Goal: Find specific page/section: Find specific page/section

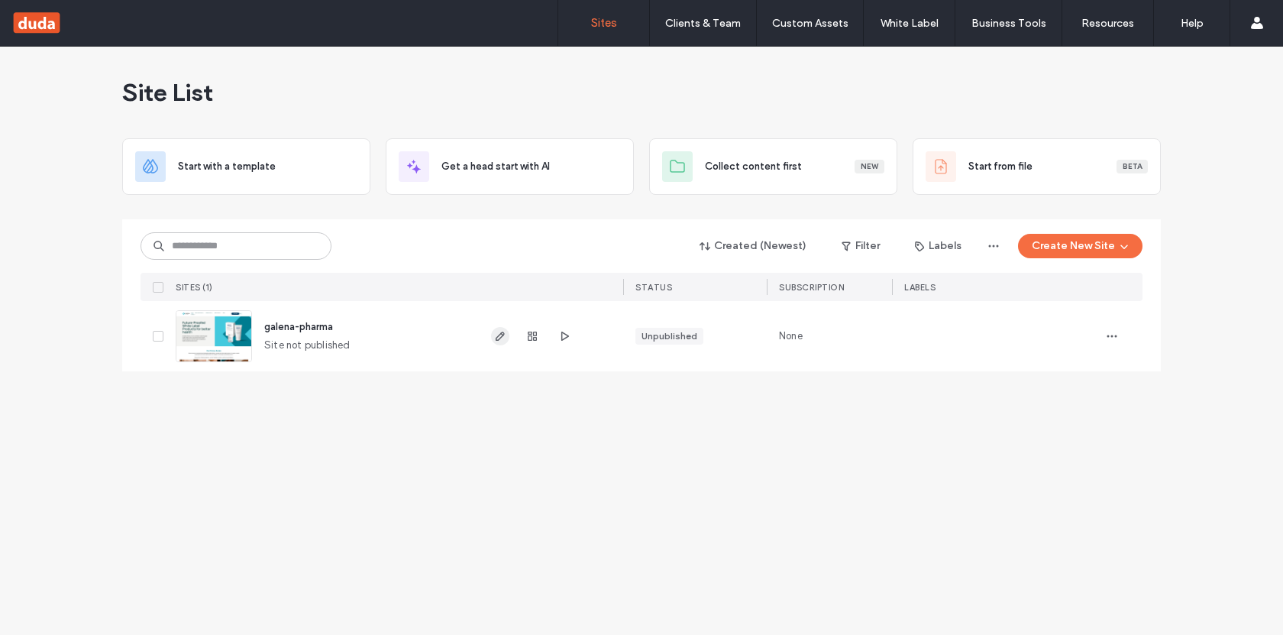
click at [496, 337] on use "button" at bounding box center [500, 335] width 9 height 9
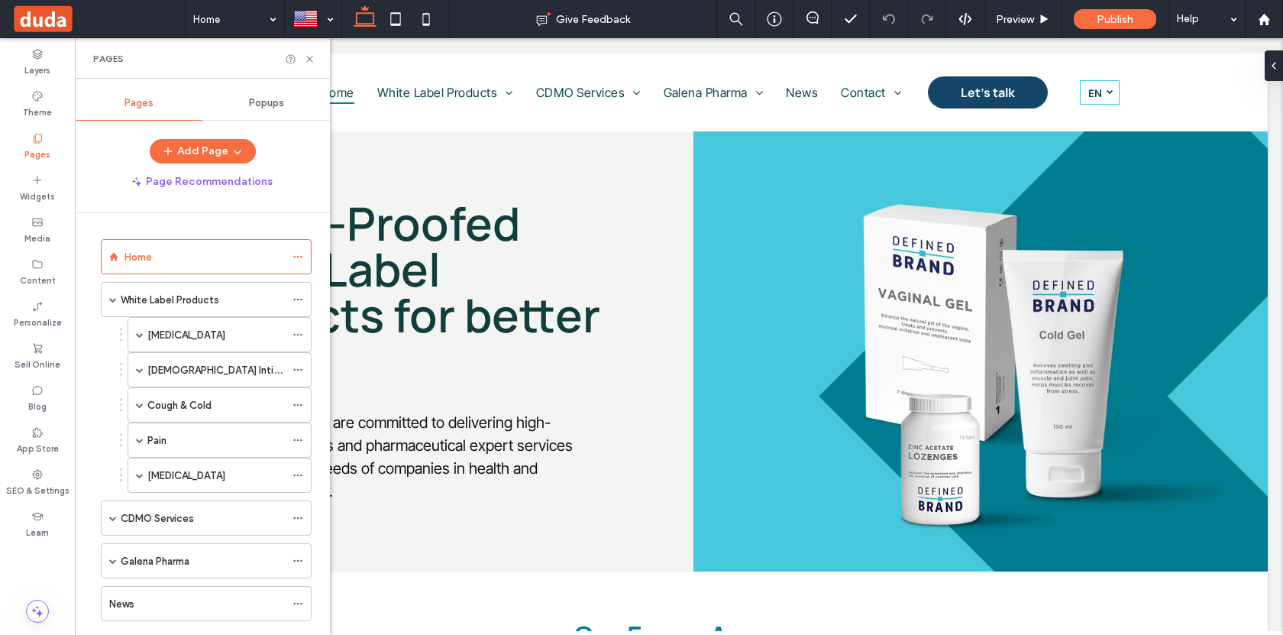
click at [112, 301] on span at bounding box center [113, 300] width 8 height 8
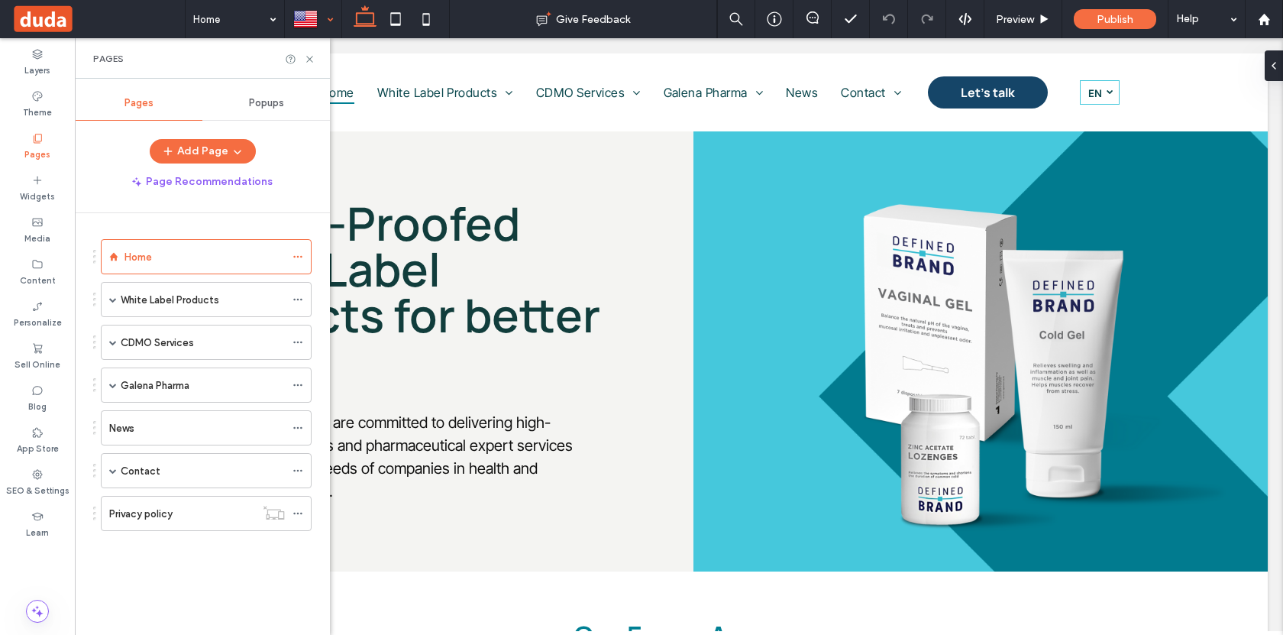
click at [335, 23] on div at bounding box center [313, 19] width 55 height 37
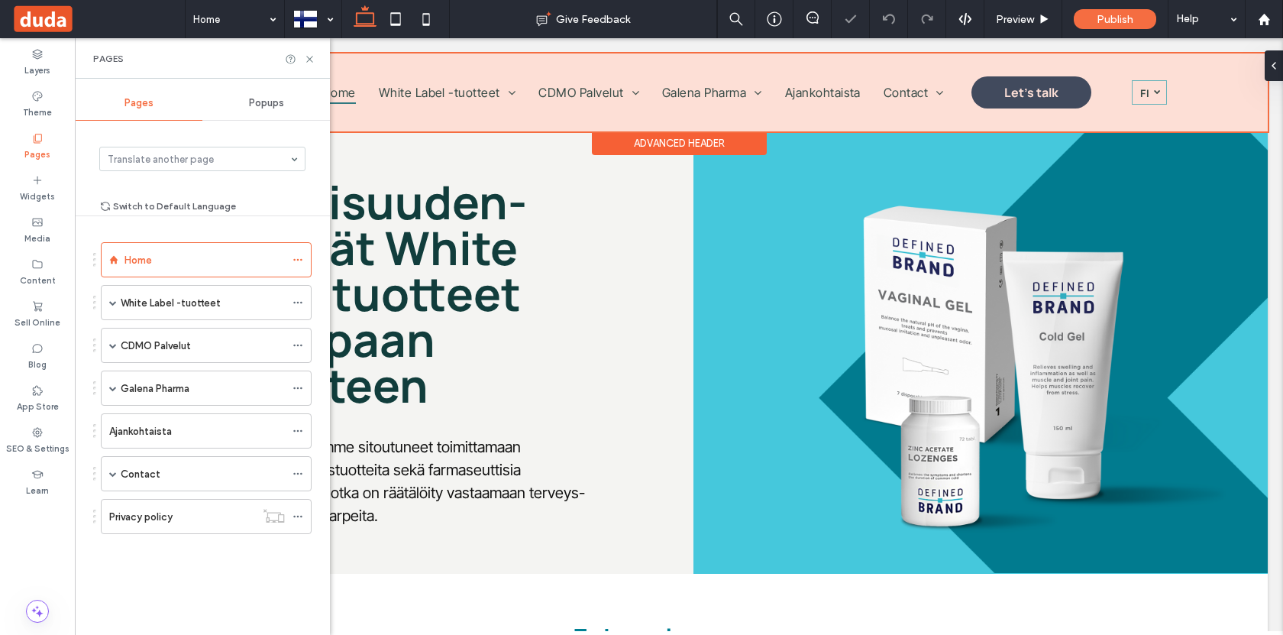
click at [1118, 99] on div at bounding box center [679, 92] width 1178 height 78
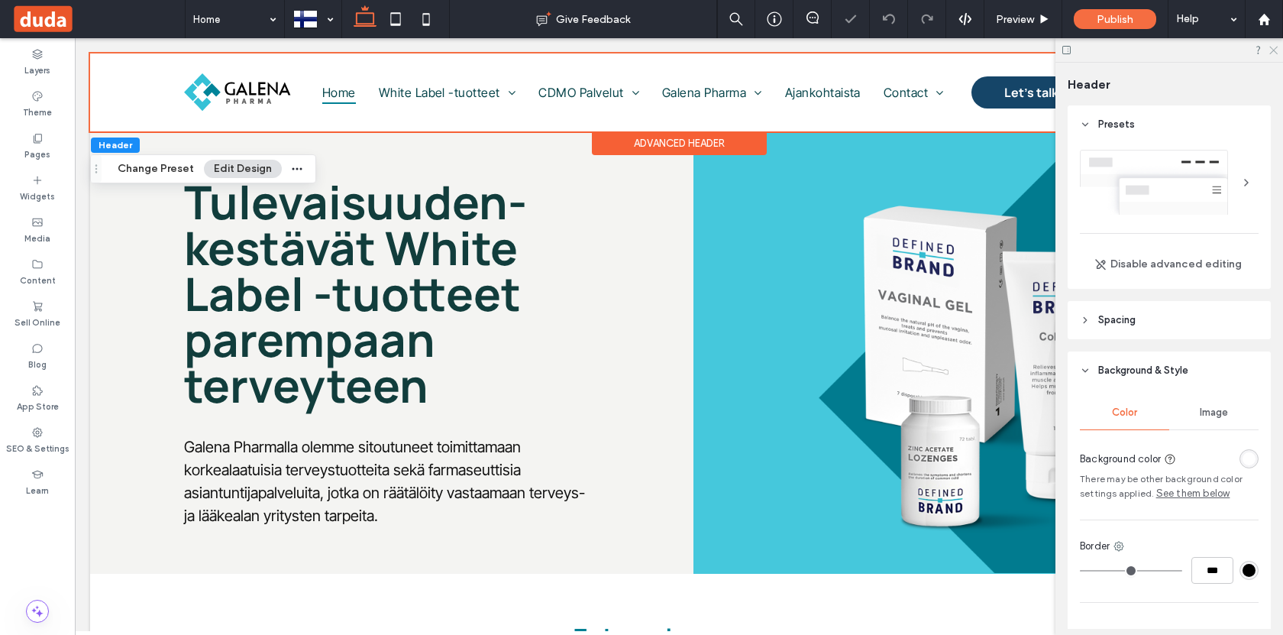
click at [1273, 53] on icon at bounding box center [1273, 49] width 10 height 10
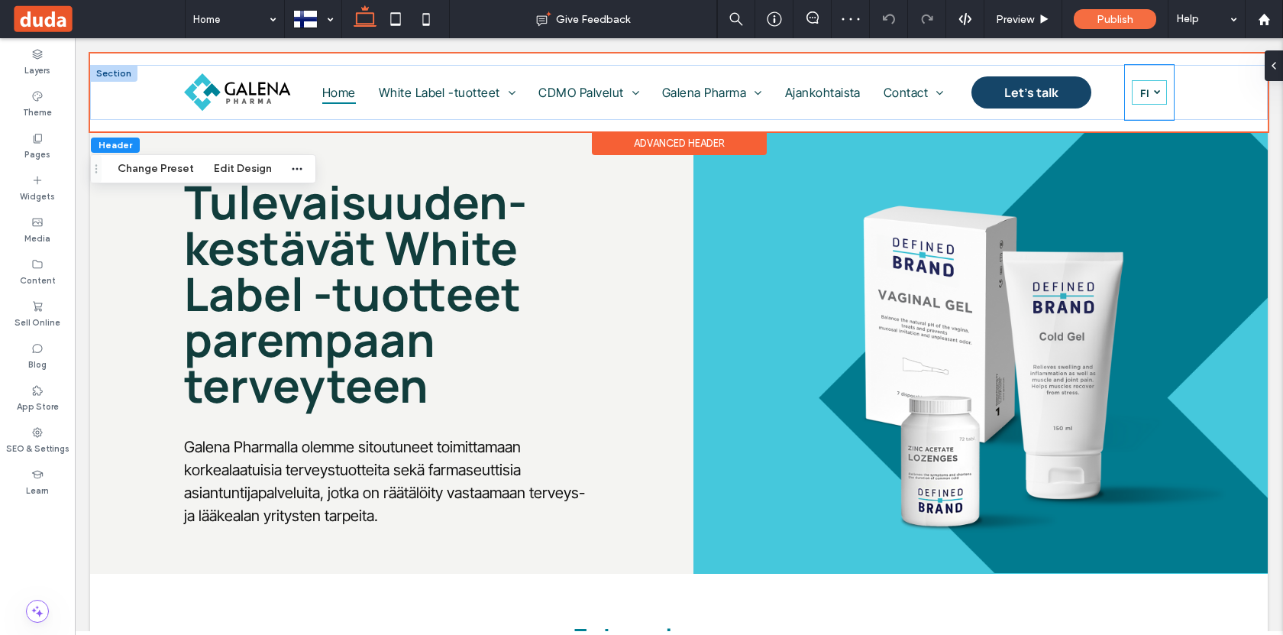
click at [1169, 92] on div "Suomi fi English en" at bounding box center [1149, 92] width 49 height 55
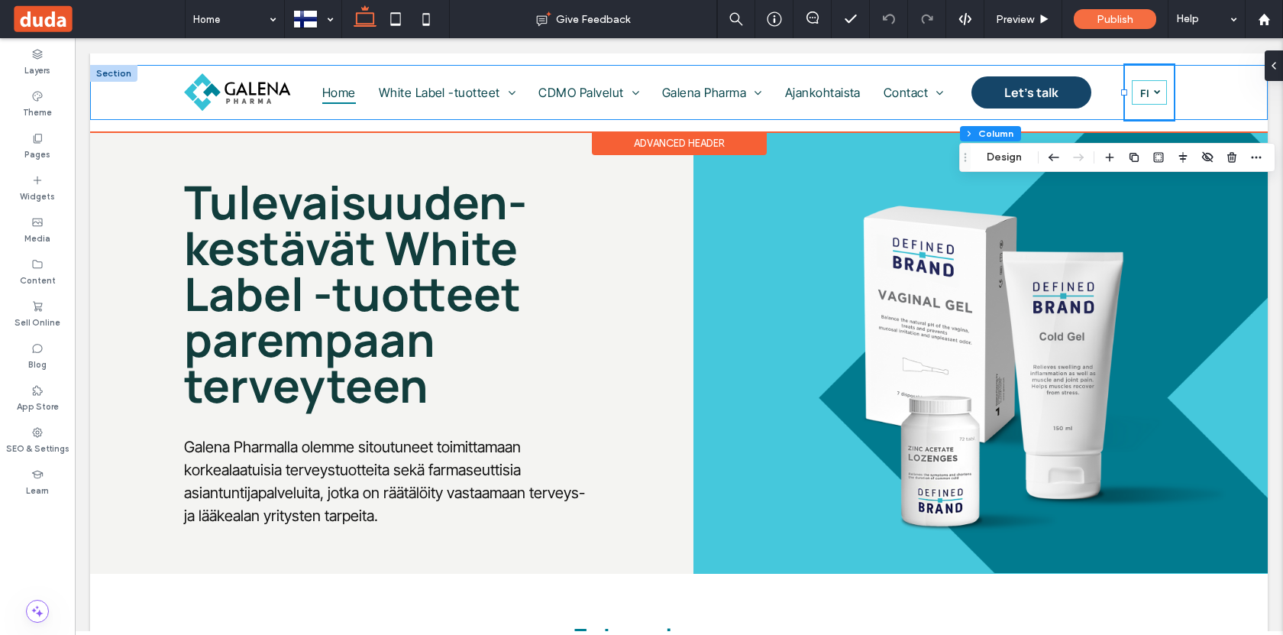
click at [1209, 84] on div "Home White Label -tuotteet Gastrointestinal Microenema Macrogol Macrogol with e…" at bounding box center [679, 92] width 1178 height 55
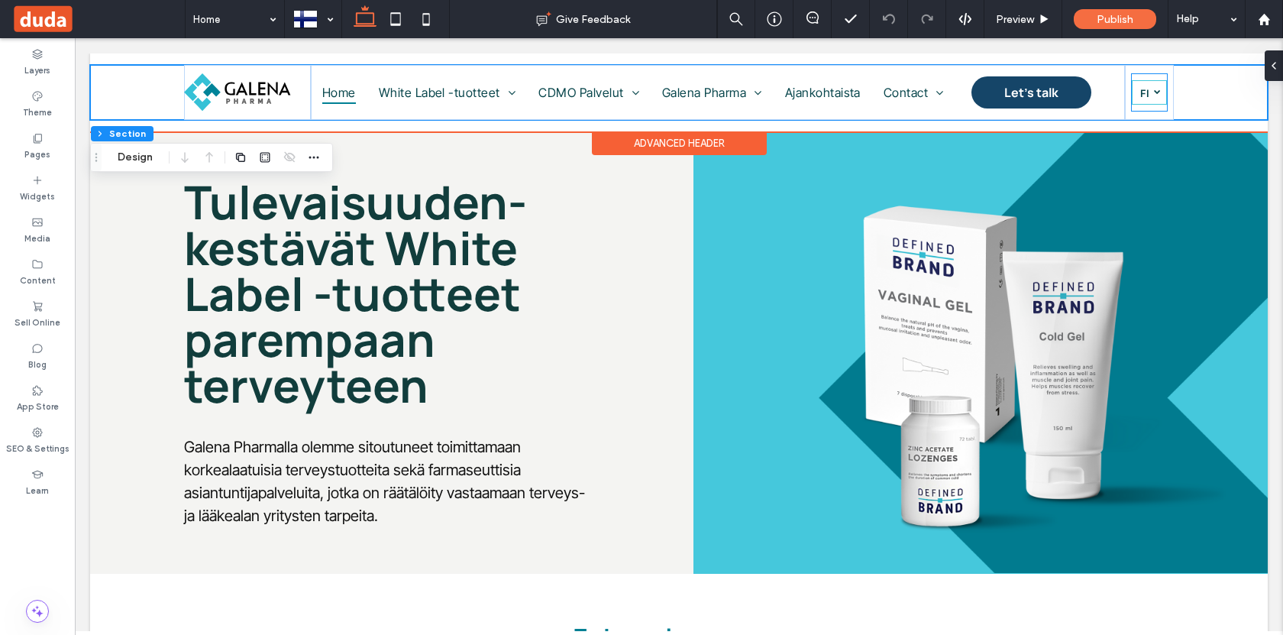
click at [1160, 102] on link "Suomi fi" at bounding box center [1149, 92] width 35 height 24
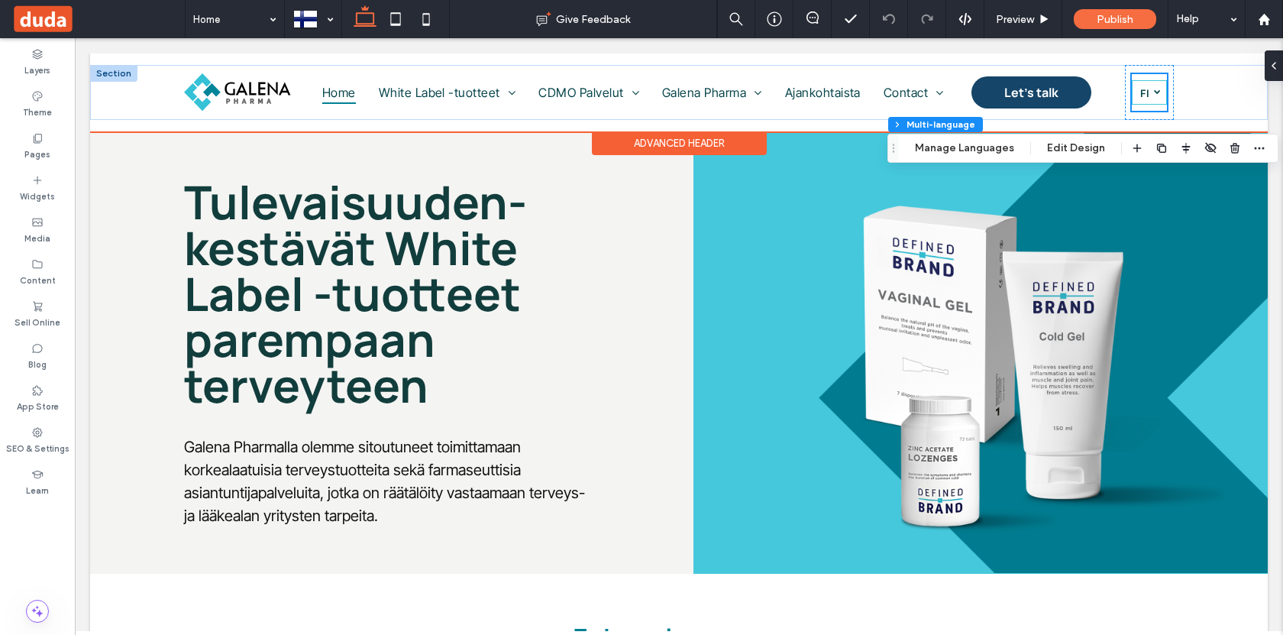
click at [1166, 53] on div "Home White Label -tuotteet Gastrointestinal Microenema Macrogol Macrogol with e…" at bounding box center [679, 92] width 1178 height 78
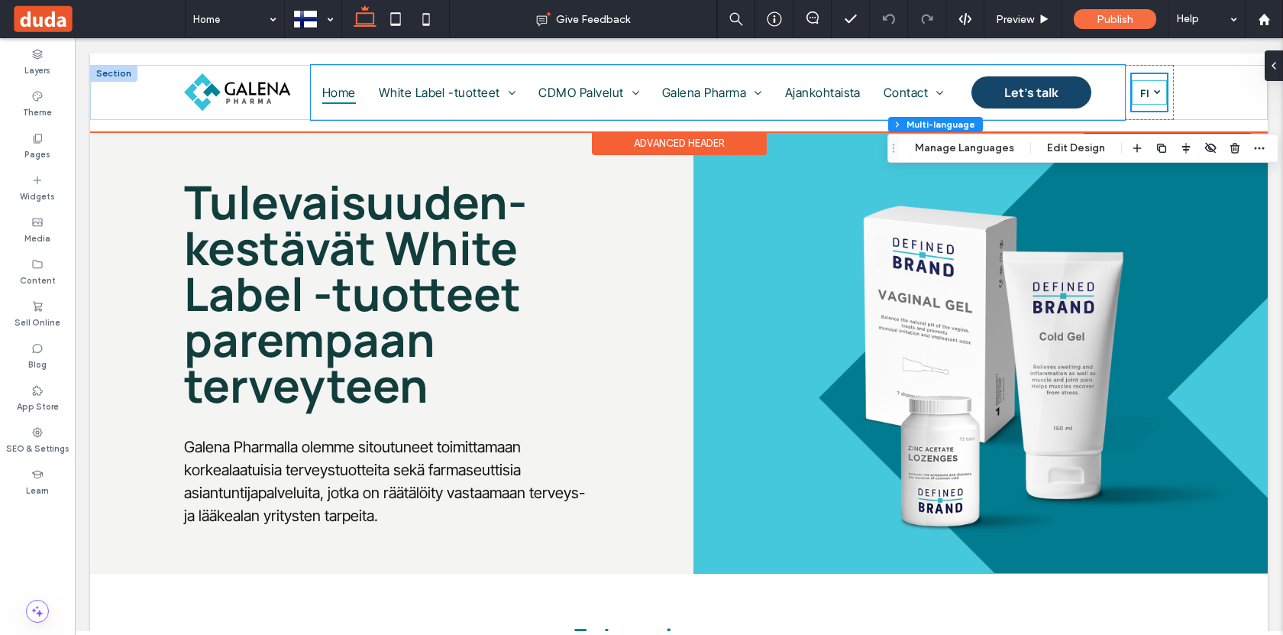
click at [1109, 99] on div "Home White Label -tuotteet Gastrointestinal Microenema Macrogol Macrogol with e…" at bounding box center [718, 92] width 814 height 55
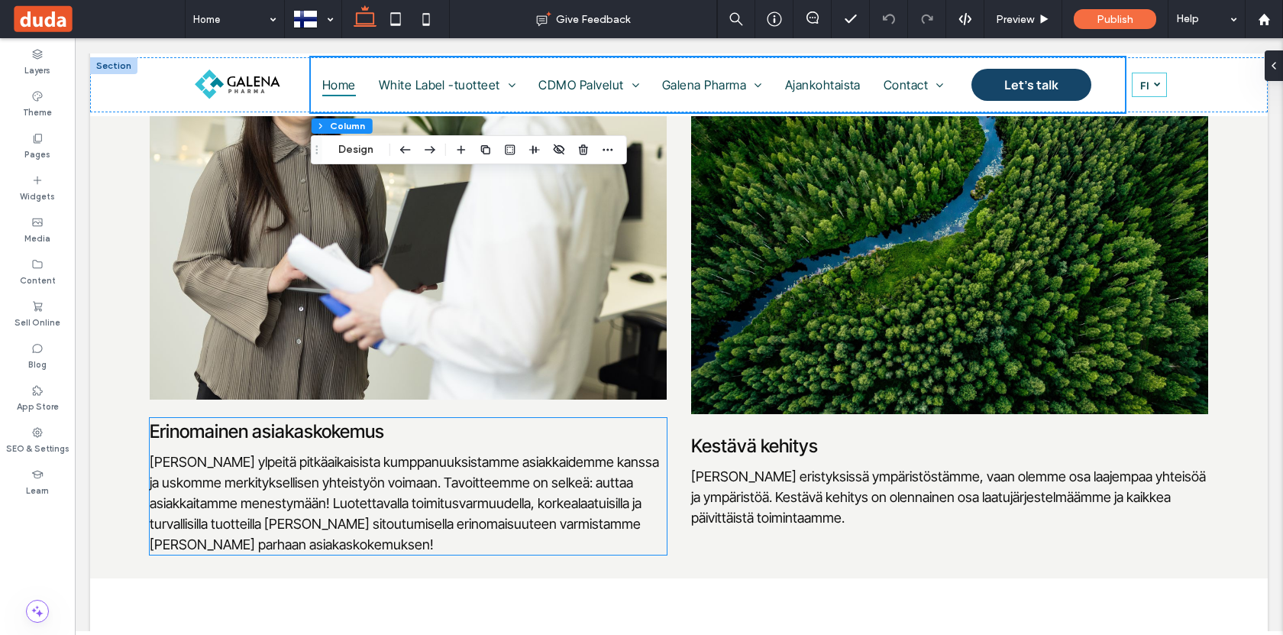
scroll to position [2174, 0]
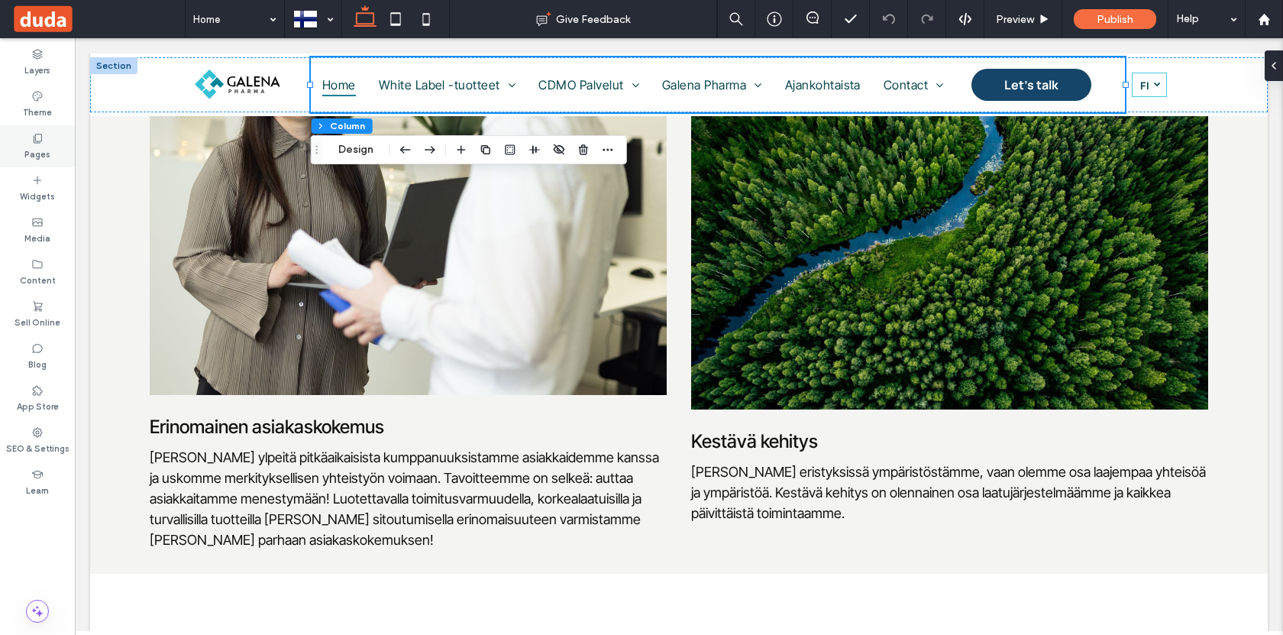
click at [34, 144] on label "Pages" at bounding box center [37, 152] width 26 height 17
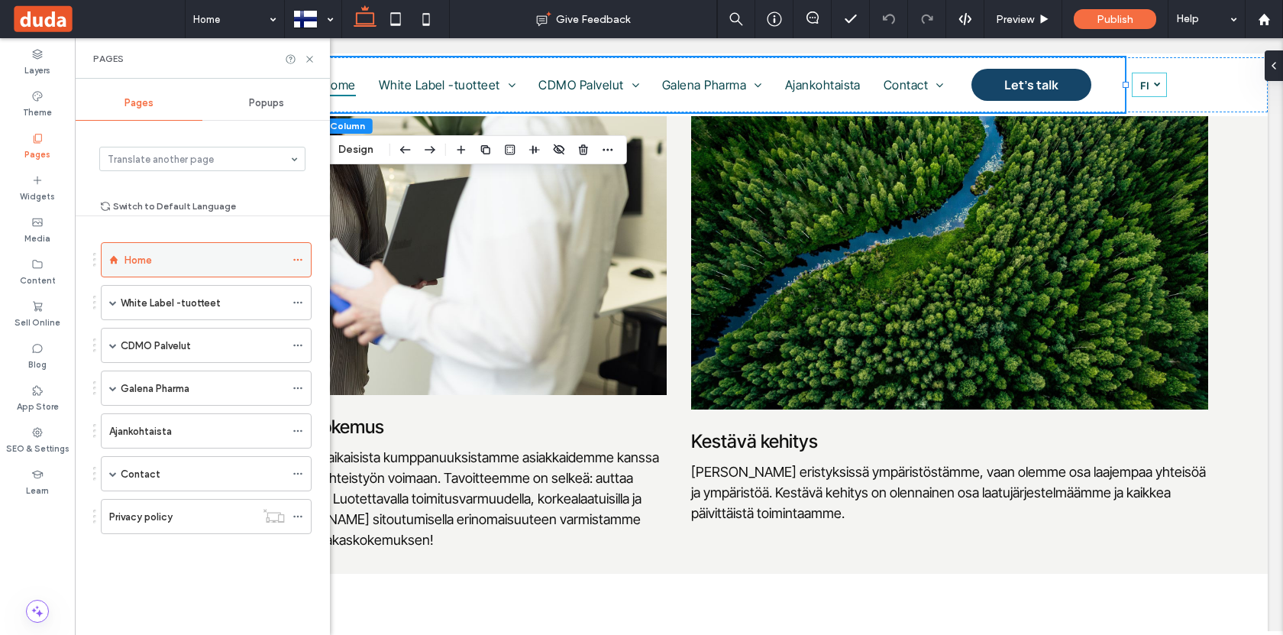
click at [298, 259] on icon at bounding box center [298, 259] width 11 height 11
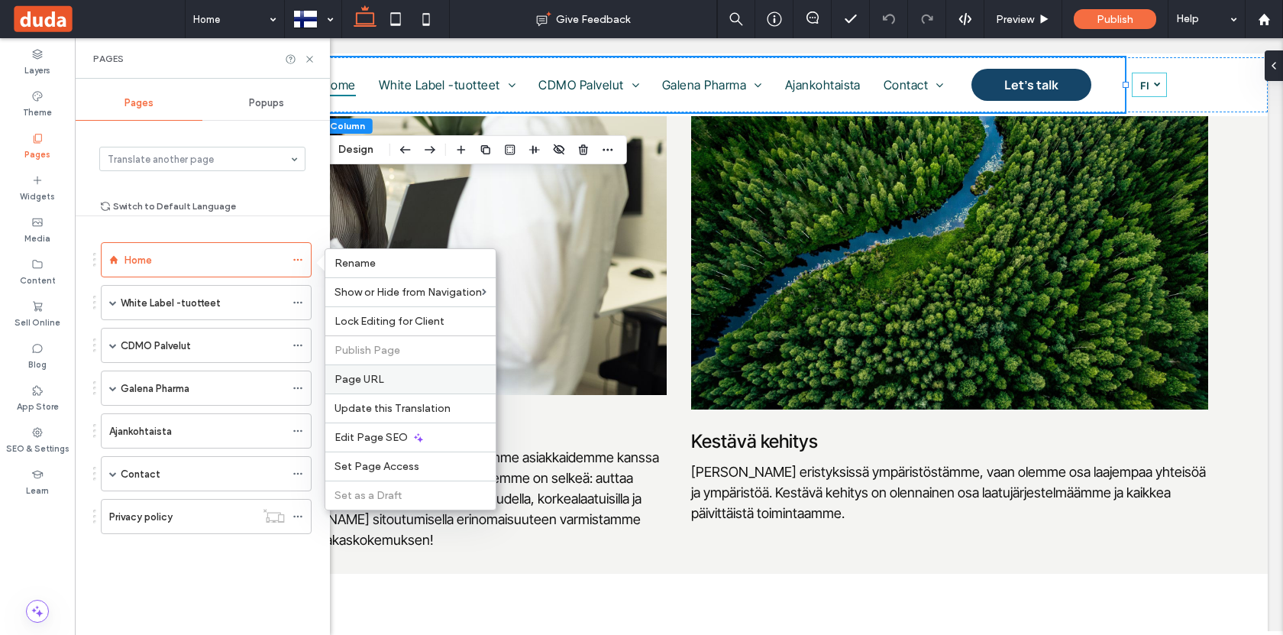
click at [436, 383] on label "Page URL" at bounding box center [411, 379] width 152 height 13
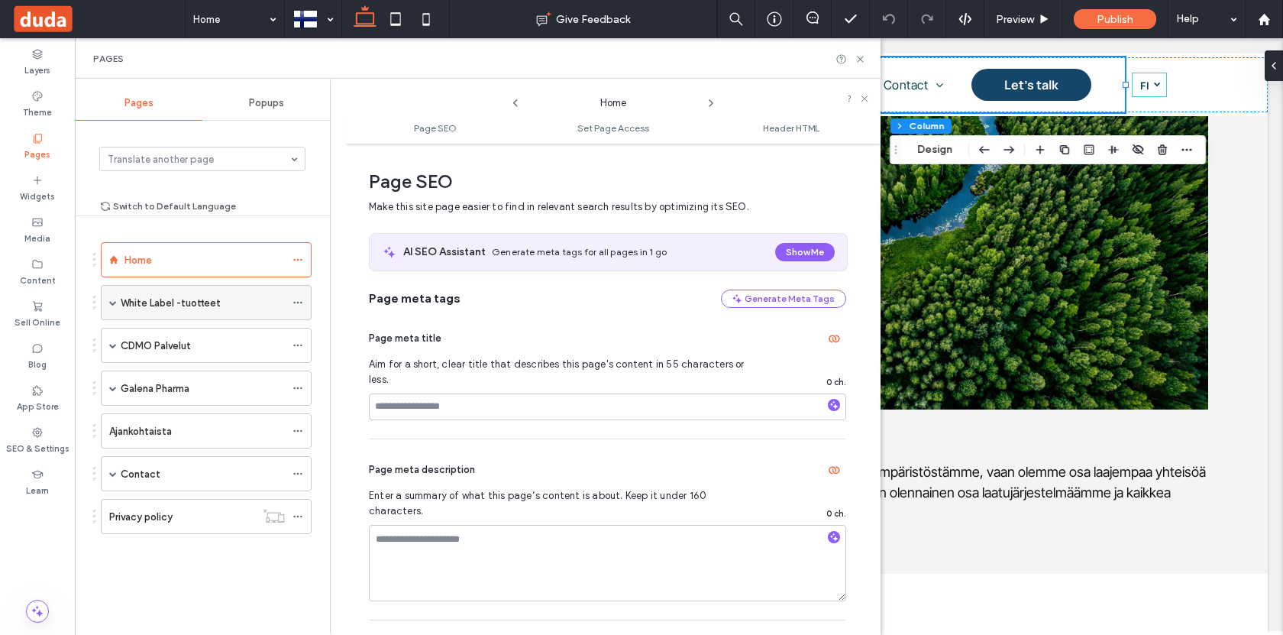
click at [238, 305] on div "White Label -tuotteet" at bounding box center [203, 303] width 164 height 16
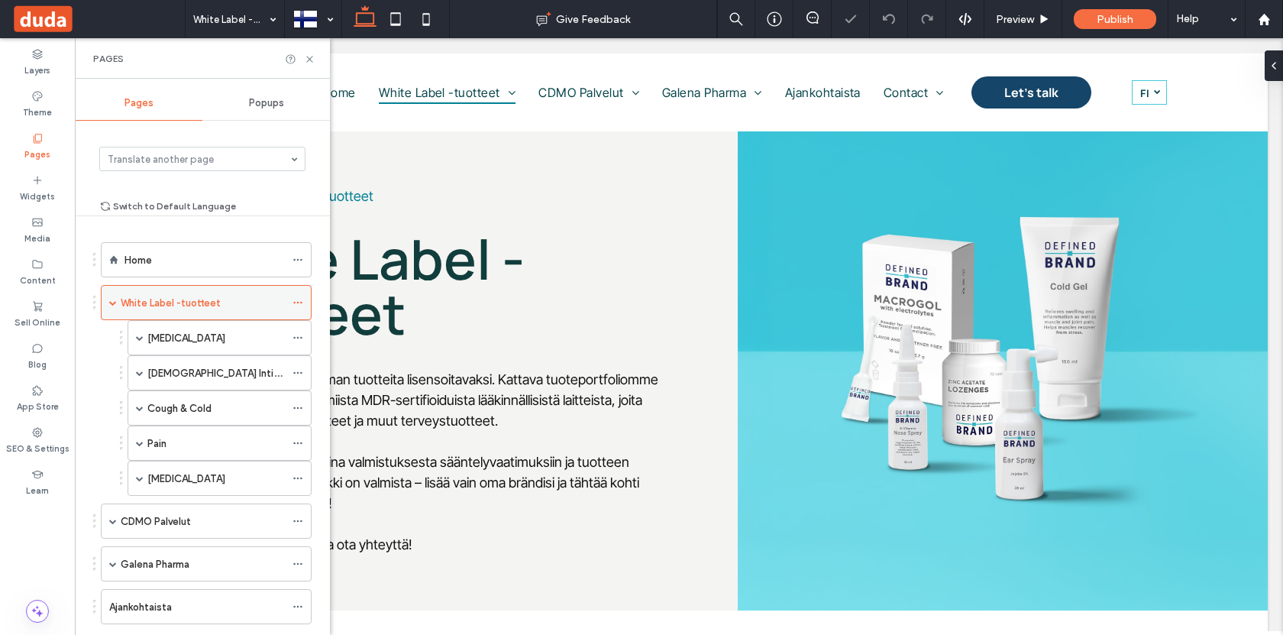
click at [299, 308] on span at bounding box center [298, 302] width 11 height 23
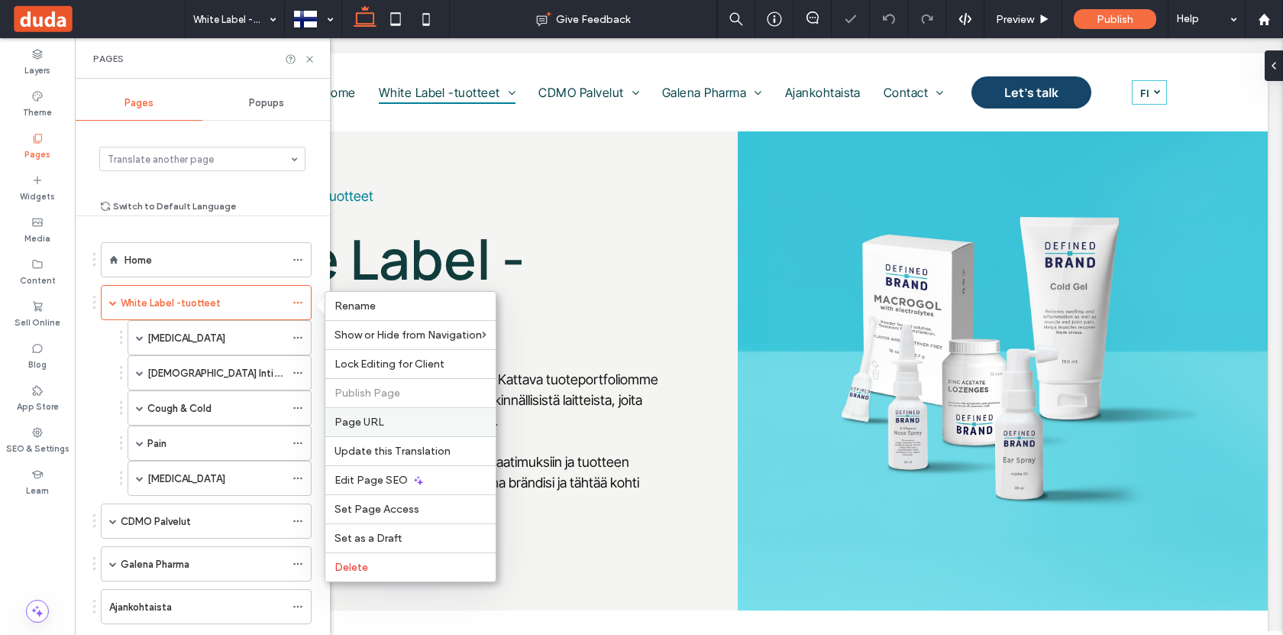
click at [389, 423] on label "Page URL" at bounding box center [411, 422] width 152 height 13
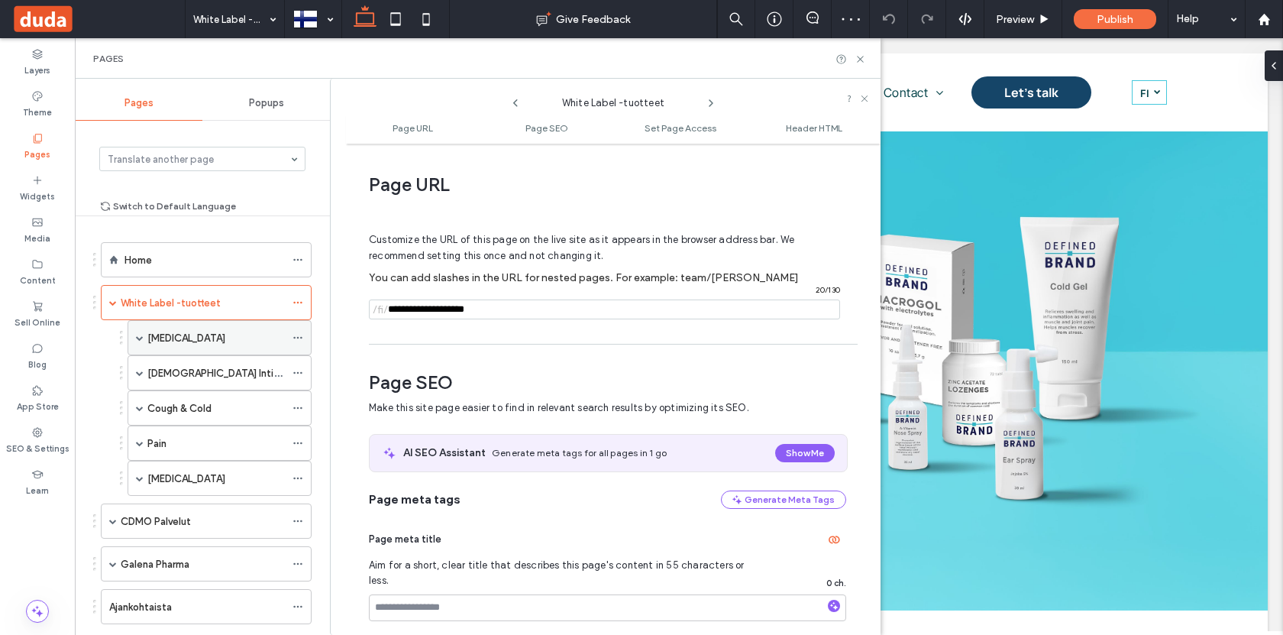
click at [299, 338] on icon at bounding box center [298, 337] width 11 height 11
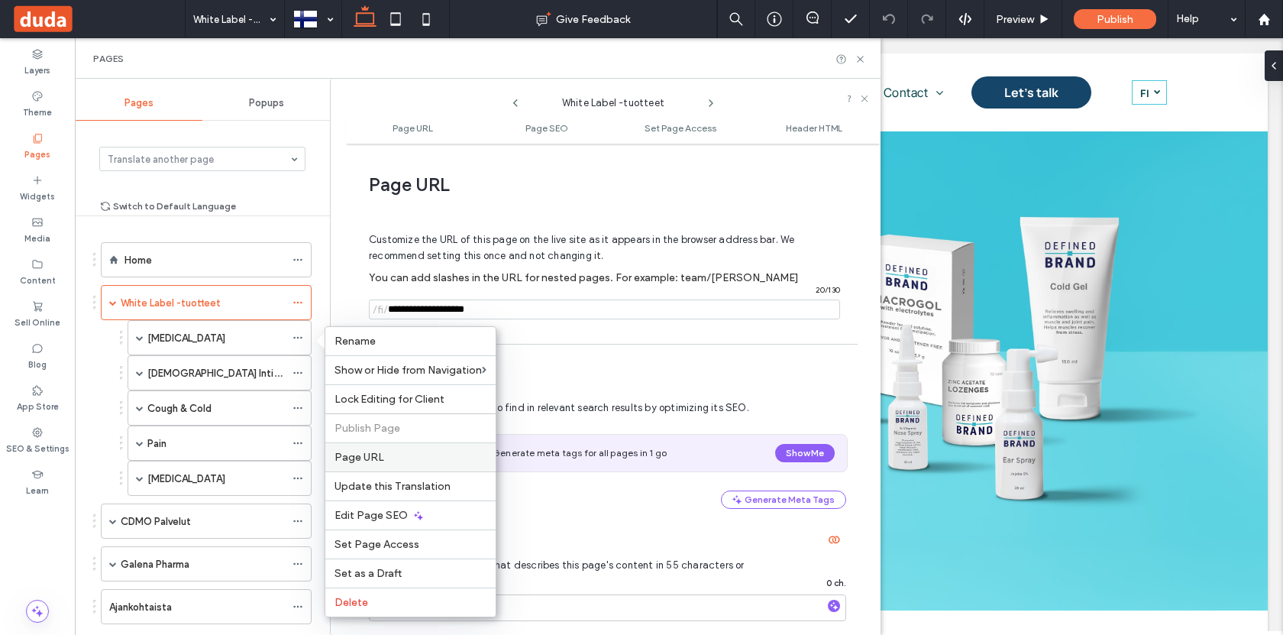
click at [379, 460] on span "Page URL" at bounding box center [360, 457] width 50 height 13
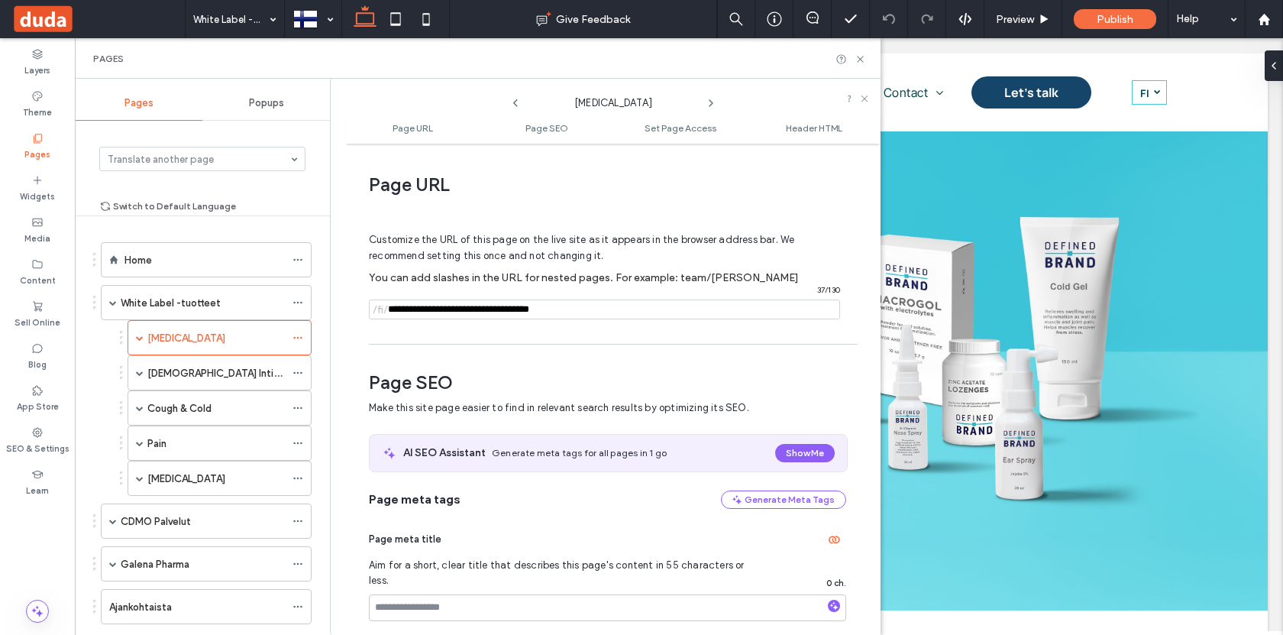
click at [466, 312] on input "notEmpty" at bounding box center [604, 309] width 471 height 20
type input "**********"
click at [299, 298] on icon at bounding box center [298, 302] width 11 height 11
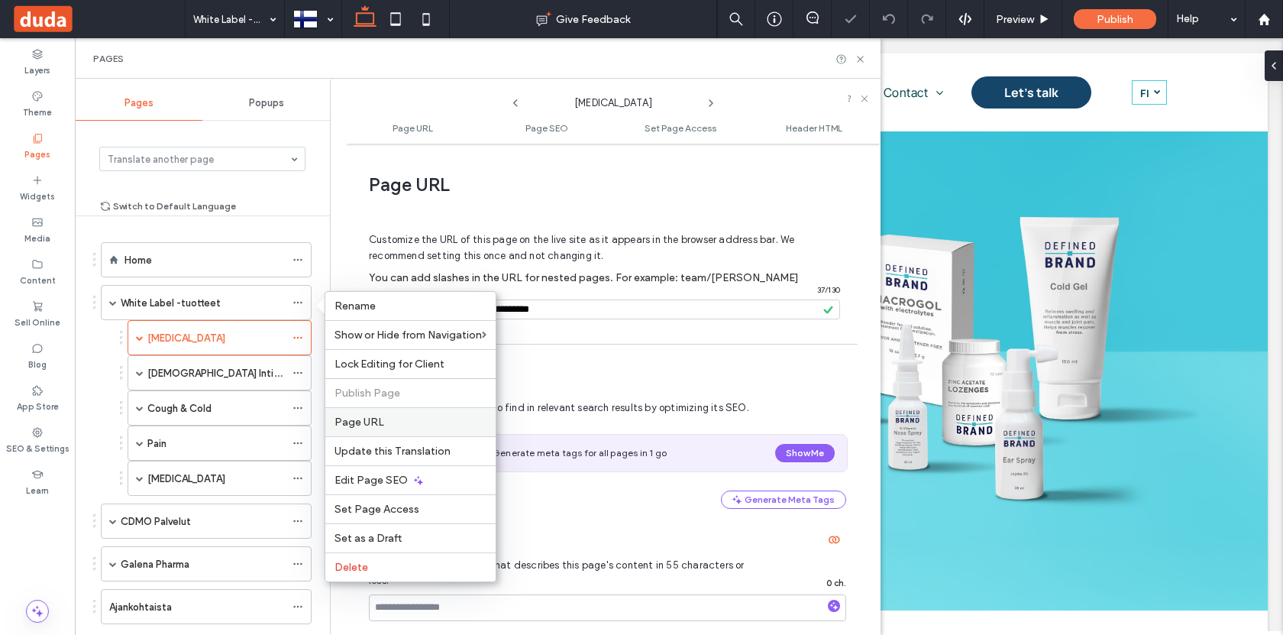
click at [380, 425] on span "Page URL" at bounding box center [360, 422] width 50 height 13
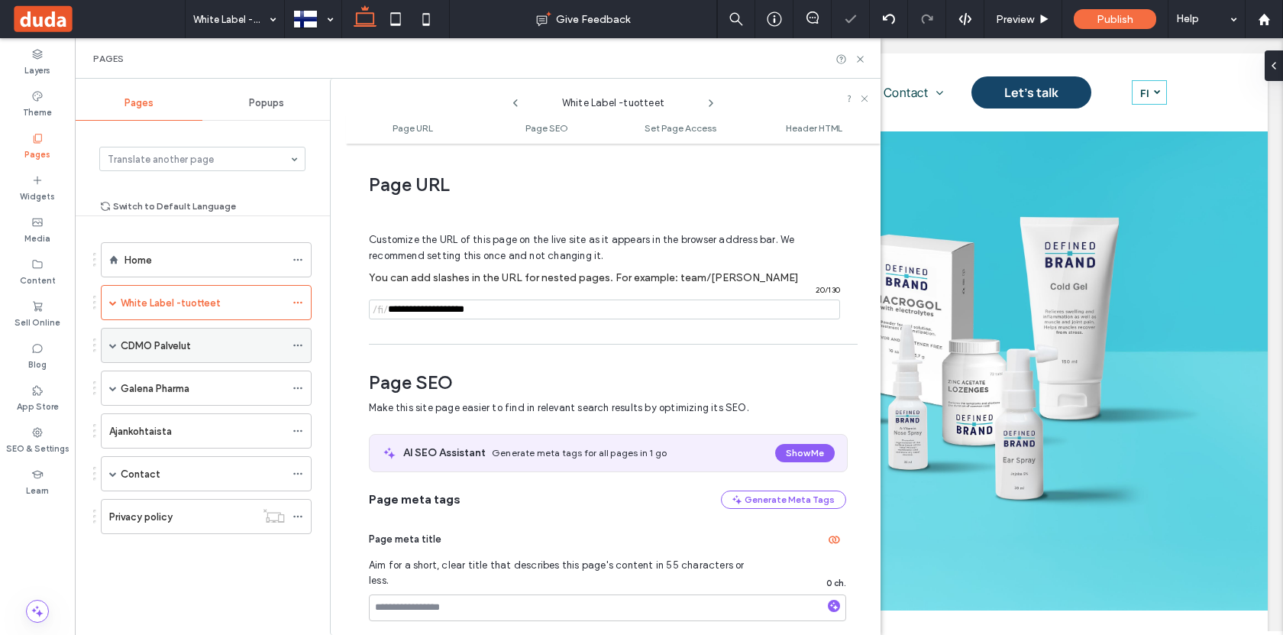
click at [297, 338] on span at bounding box center [298, 345] width 11 height 23
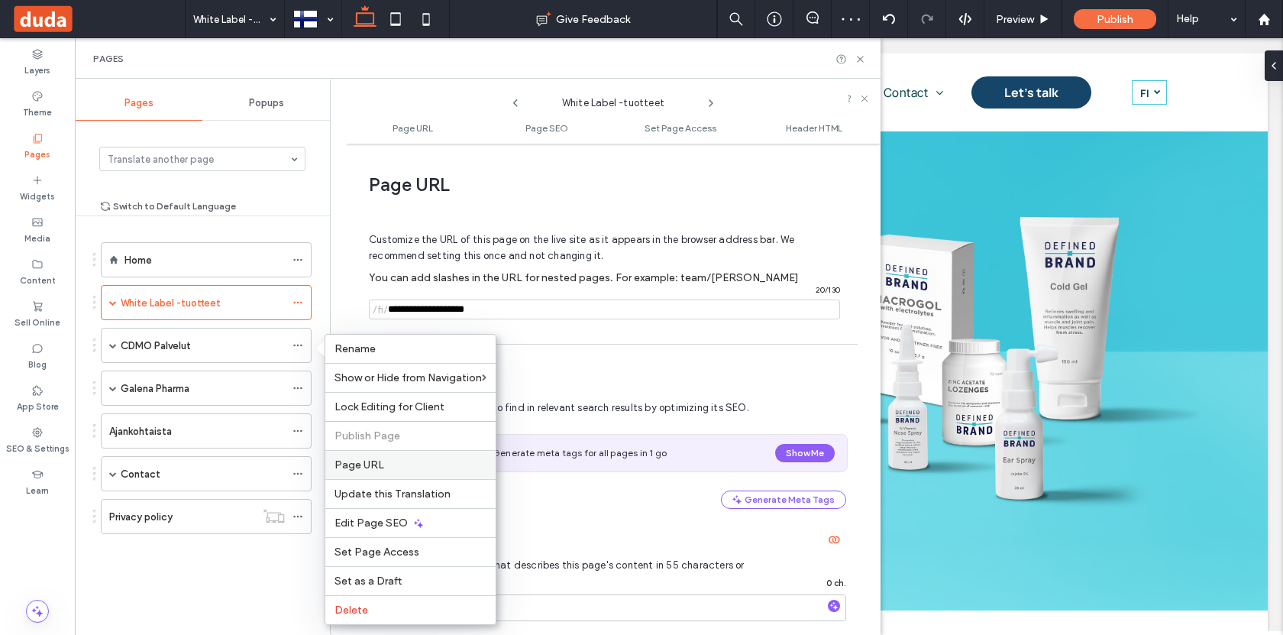
click at [394, 467] on label "Page URL" at bounding box center [411, 464] width 152 height 13
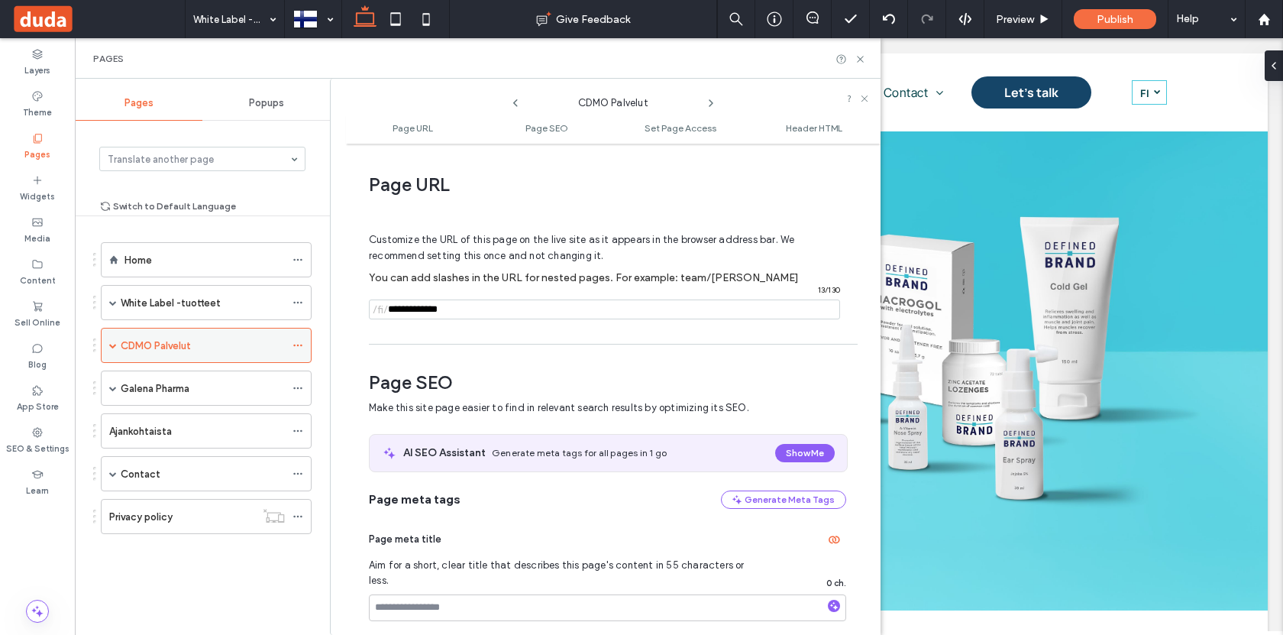
click at [296, 345] on icon at bounding box center [298, 345] width 11 height 11
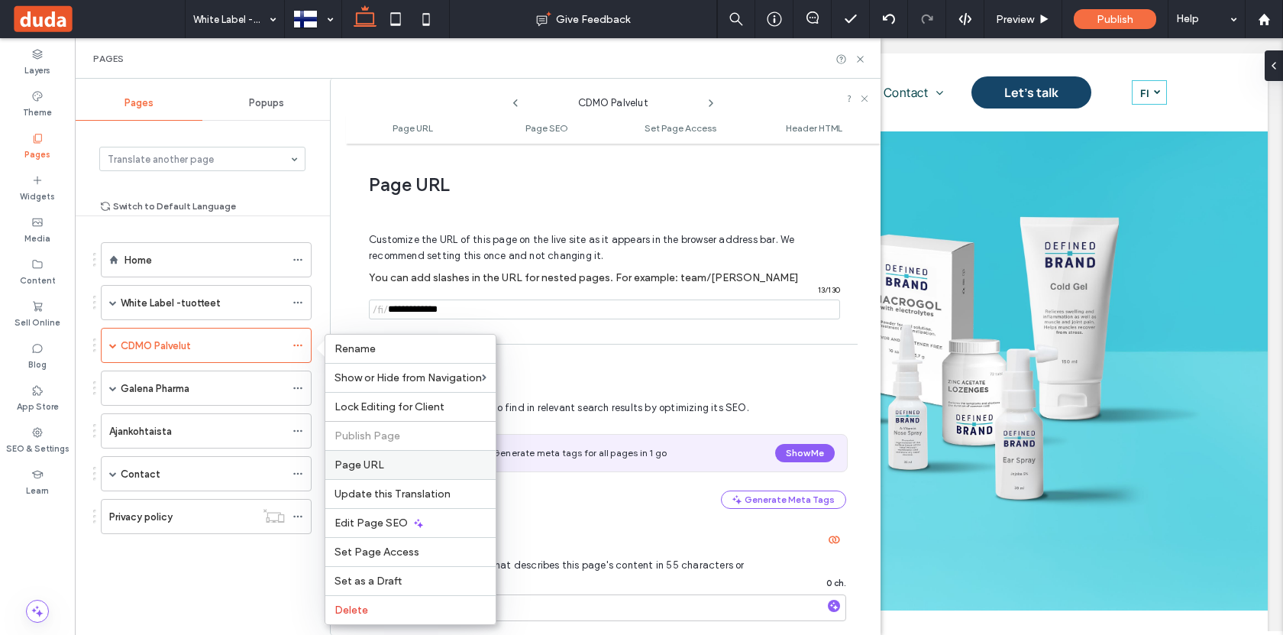
click at [365, 466] on span "Page URL" at bounding box center [360, 464] width 50 height 13
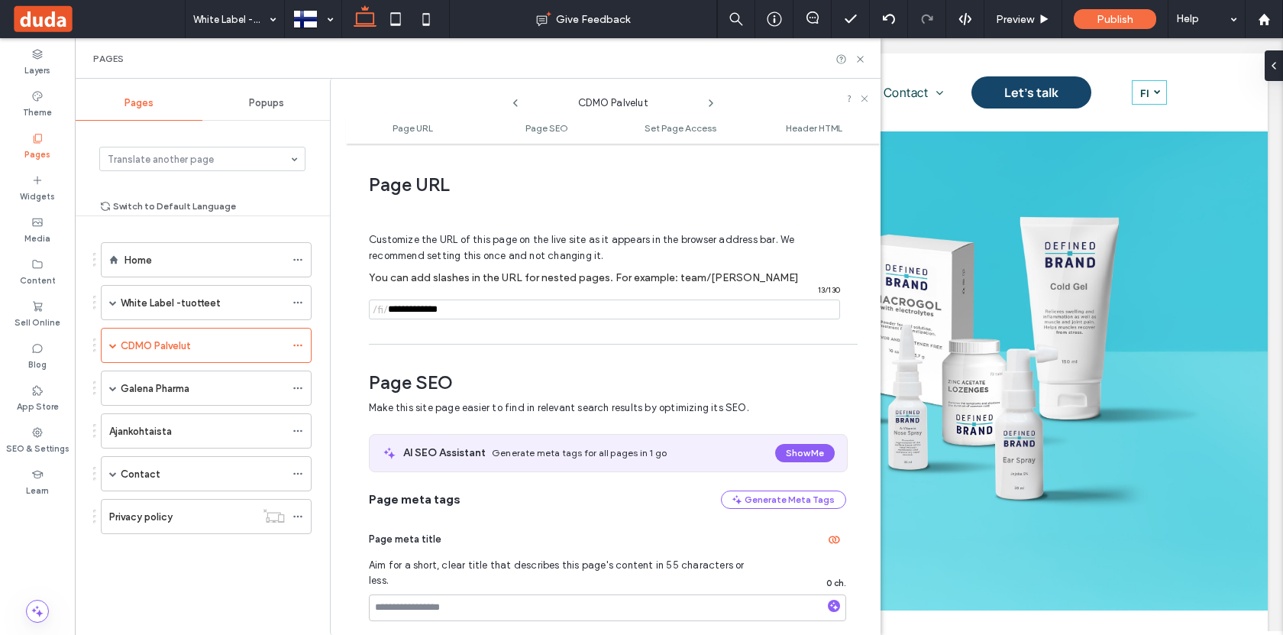
click at [443, 309] on input "notEmpty" at bounding box center [604, 309] width 471 height 20
type input "**********"
click at [297, 390] on icon at bounding box center [298, 388] width 11 height 11
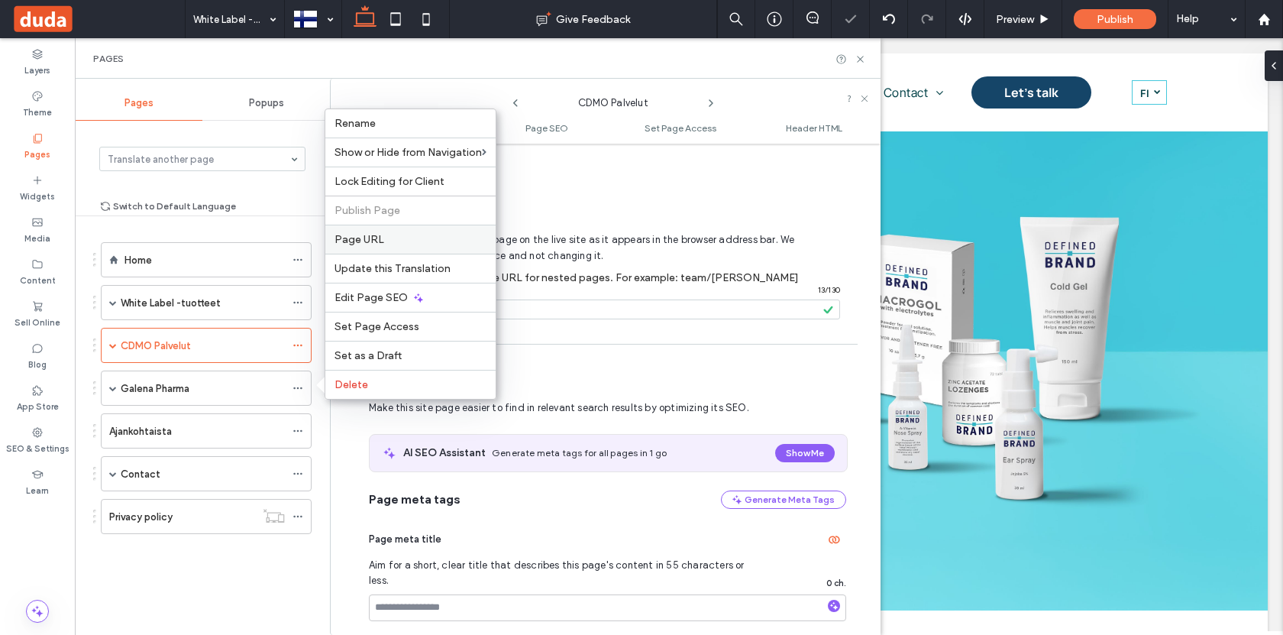
click at [392, 237] on label "Page URL" at bounding box center [411, 239] width 152 height 13
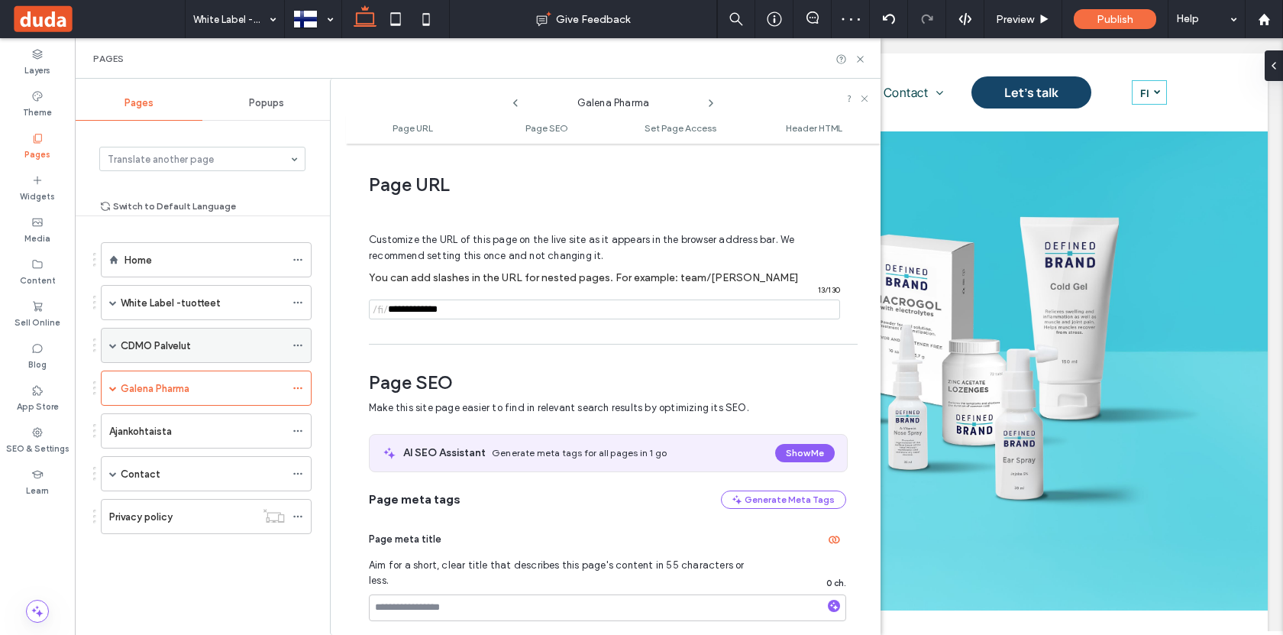
click at [110, 348] on span at bounding box center [113, 345] width 8 height 8
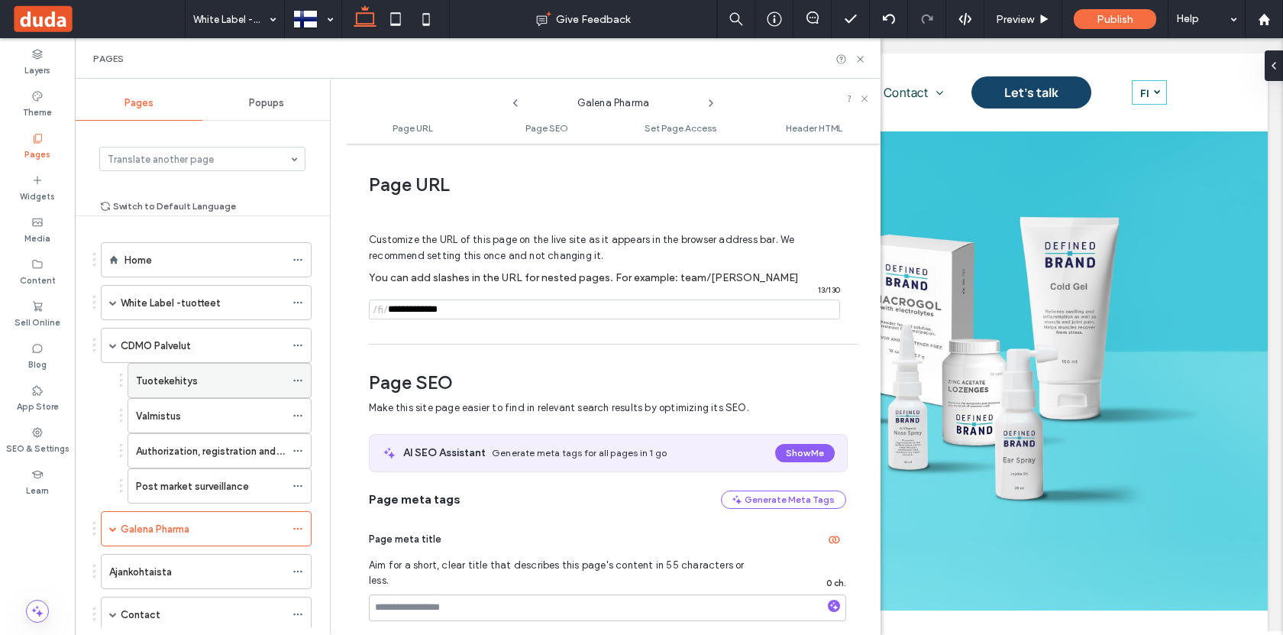
click at [298, 382] on icon at bounding box center [298, 380] width 11 height 11
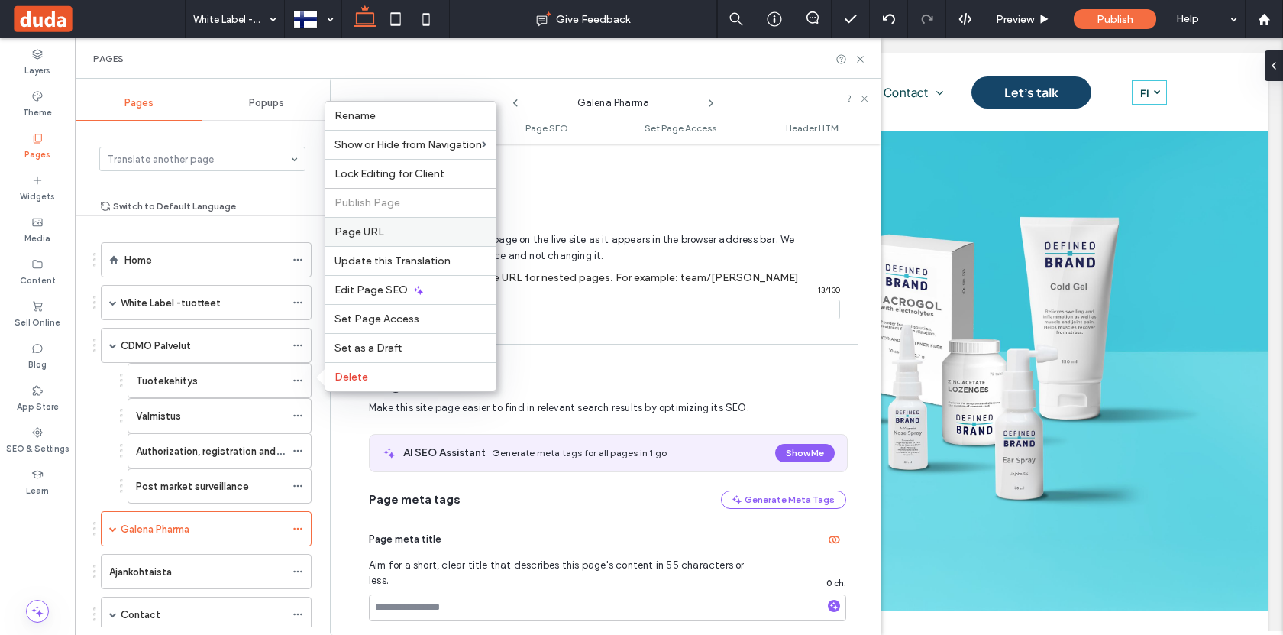
click at [402, 231] on label "Page URL" at bounding box center [411, 231] width 152 height 13
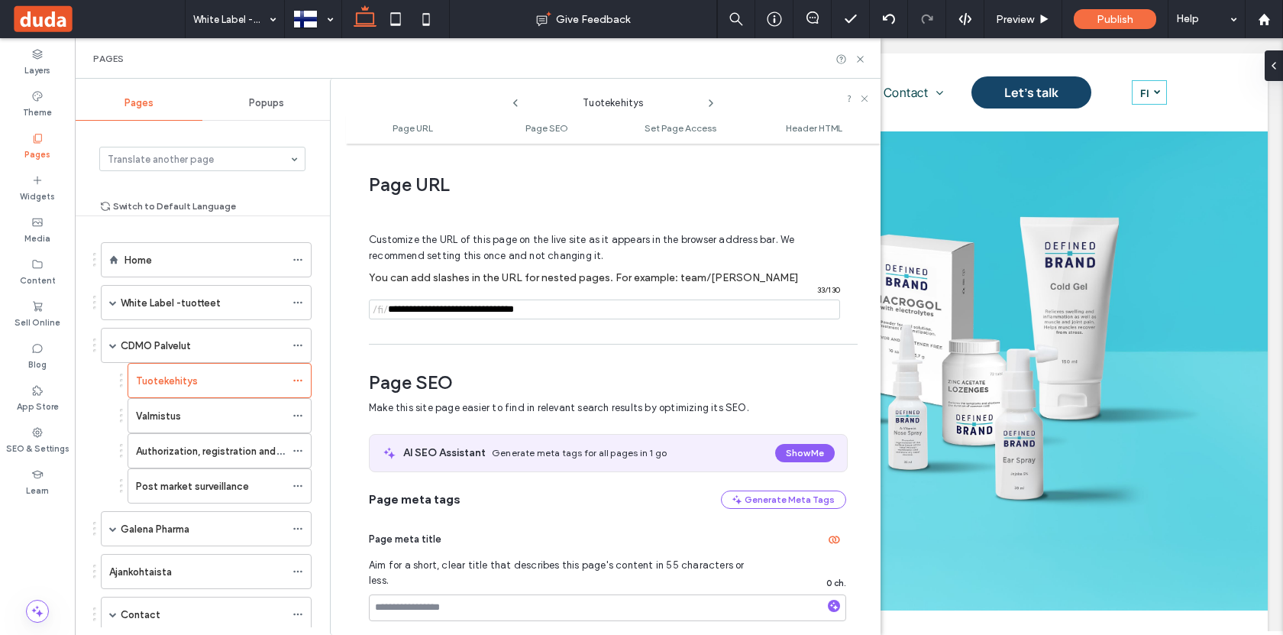
click at [440, 309] on input "notEmpty" at bounding box center [604, 309] width 471 height 20
drag, startPoint x: 581, startPoint y: 312, endPoint x: 461, endPoint y: 312, distance: 120.7
click at [461, 312] on input "notEmpty" at bounding box center [604, 309] width 471 height 20
type input "**********"
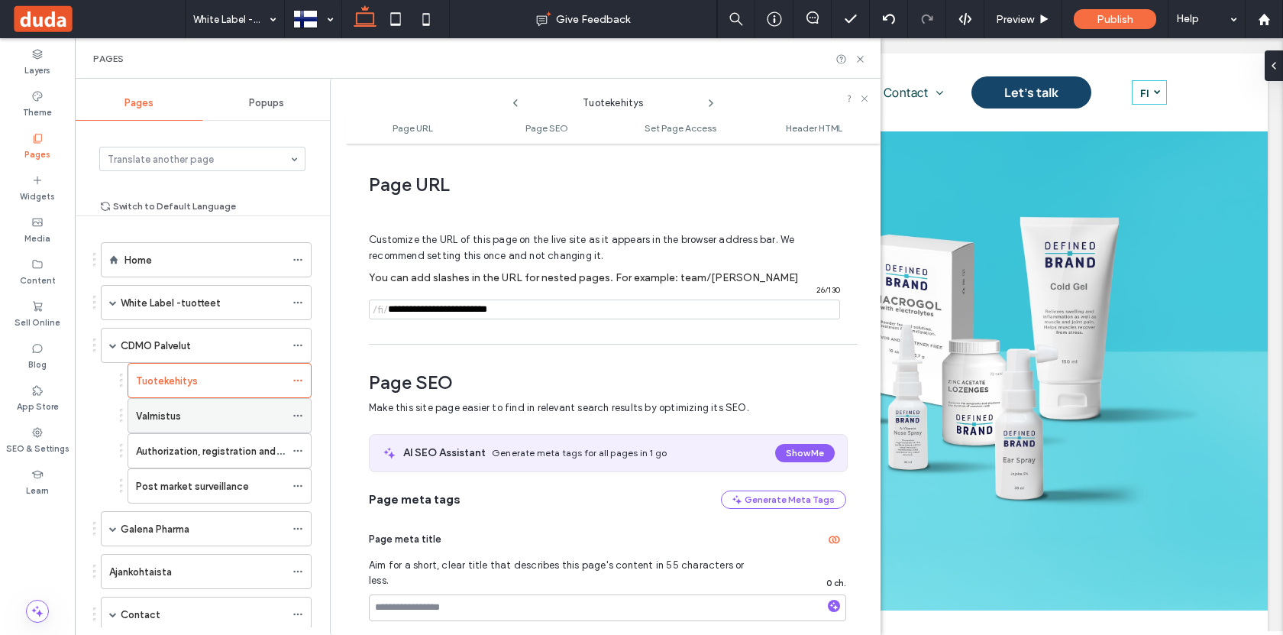
click at [299, 416] on icon at bounding box center [298, 415] width 11 height 11
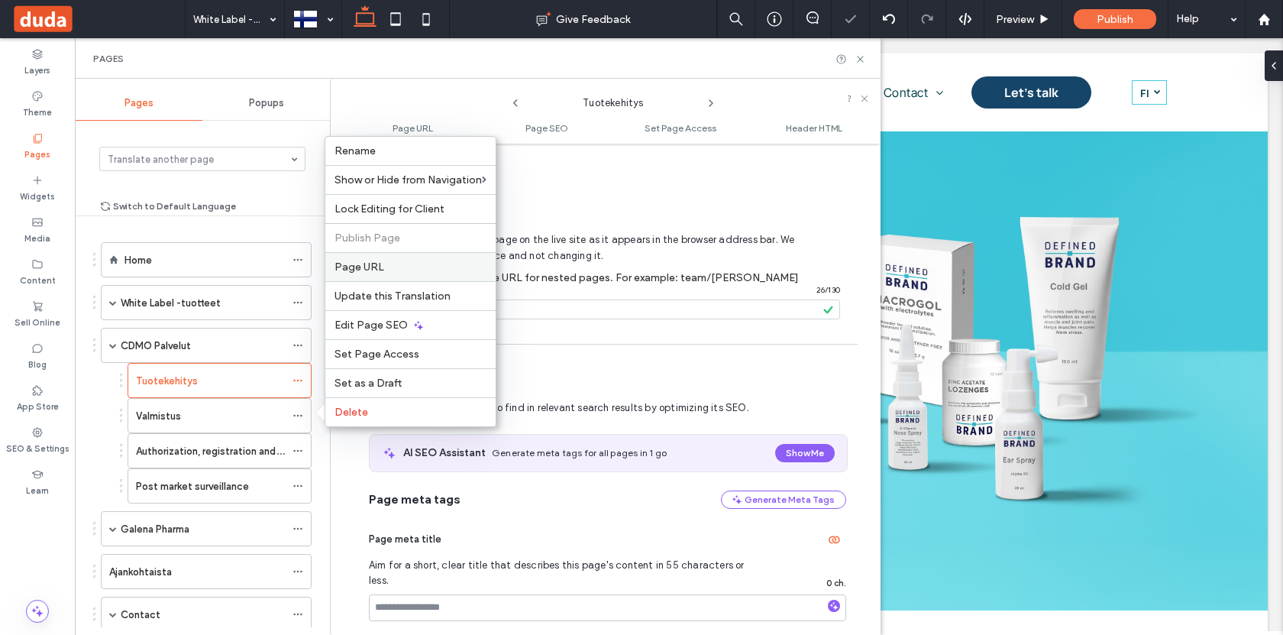
click at [383, 265] on label "Page URL" at bounding box center [411, 266] width 152 height 13
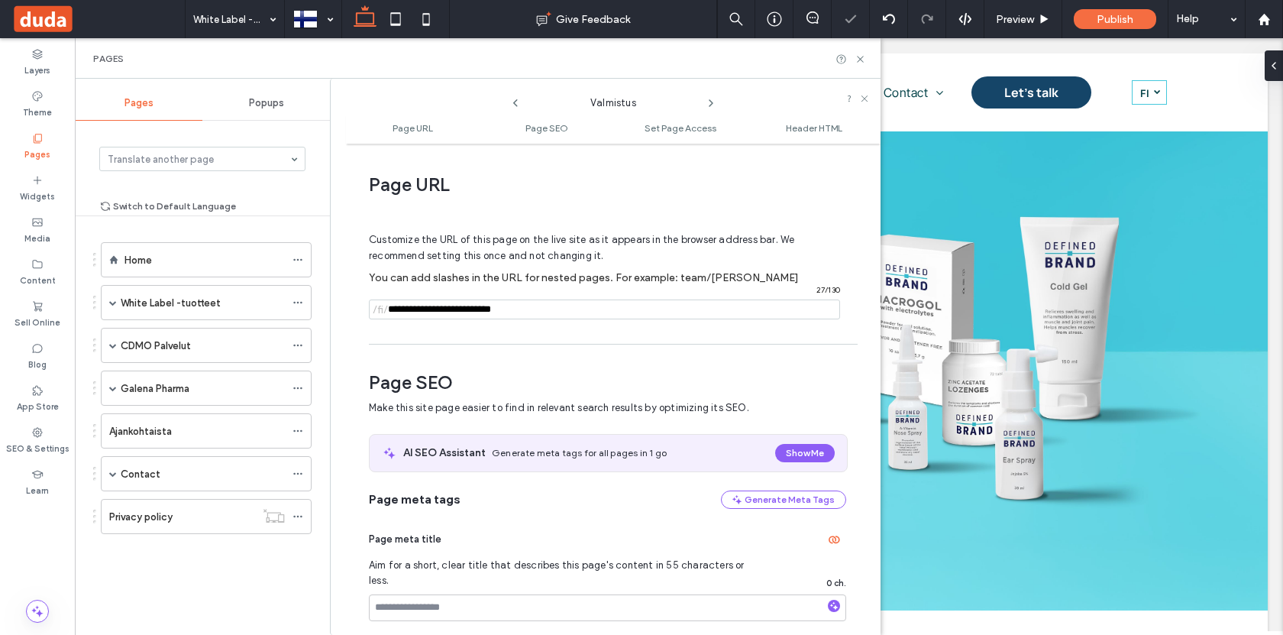
click at [428, 310] on input "notEmpty" at bounding box center [604, 309] width 471 height 20
click at [112, 390] on span at bounding box center [113, 388] width 8 height 8
click at [110, 389] on span at bounding box center [113, 388] width 8 height 8
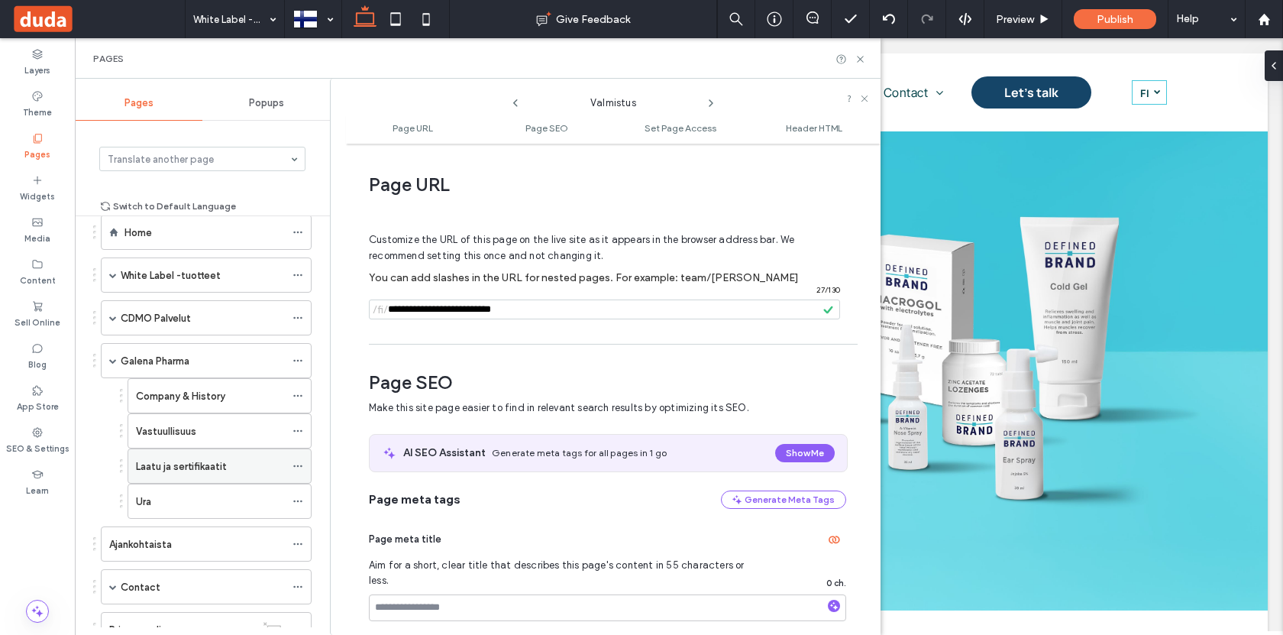
scroll to position [28, 0]
click at [112, 318] on span at bounding box center [113, 317] width 8 height 8
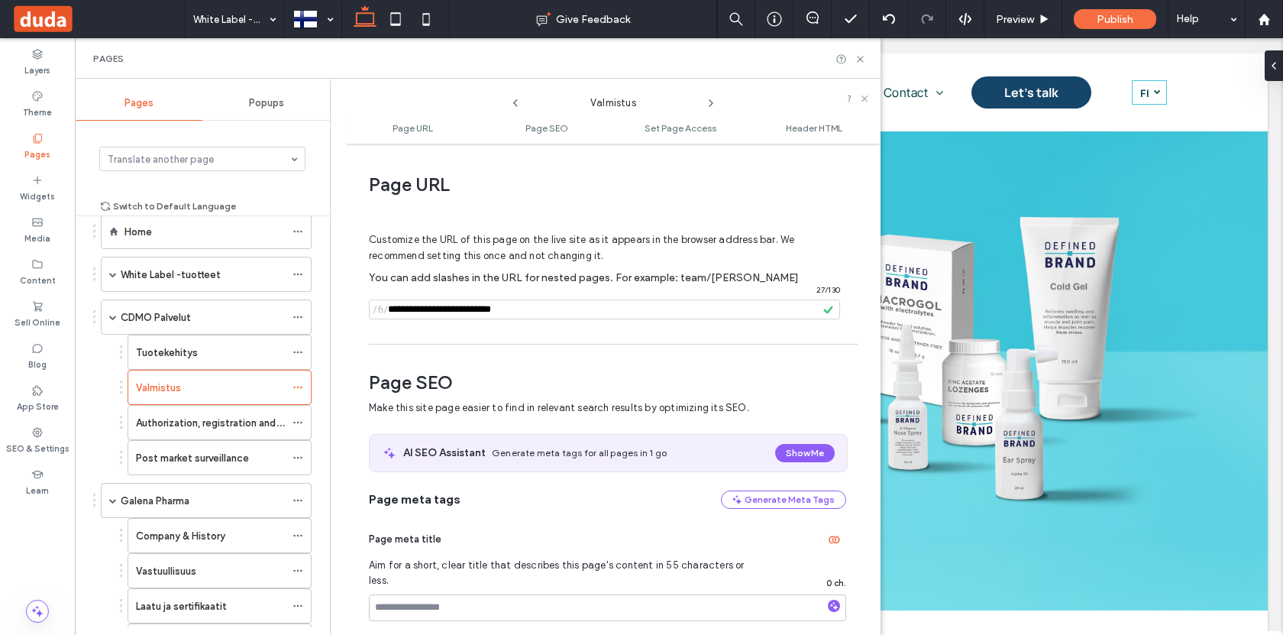
click at [512, 305] on input "notEmpty" at bounding box center [604, 309] width 471 height 20
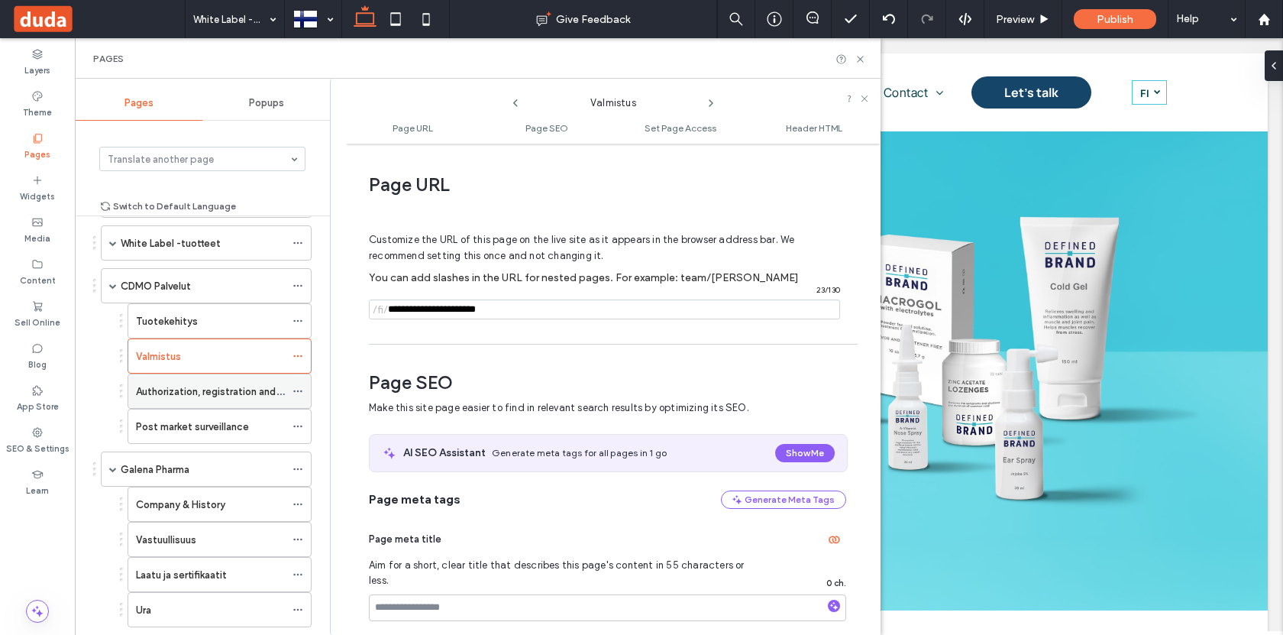
scroll to position [70, 0]
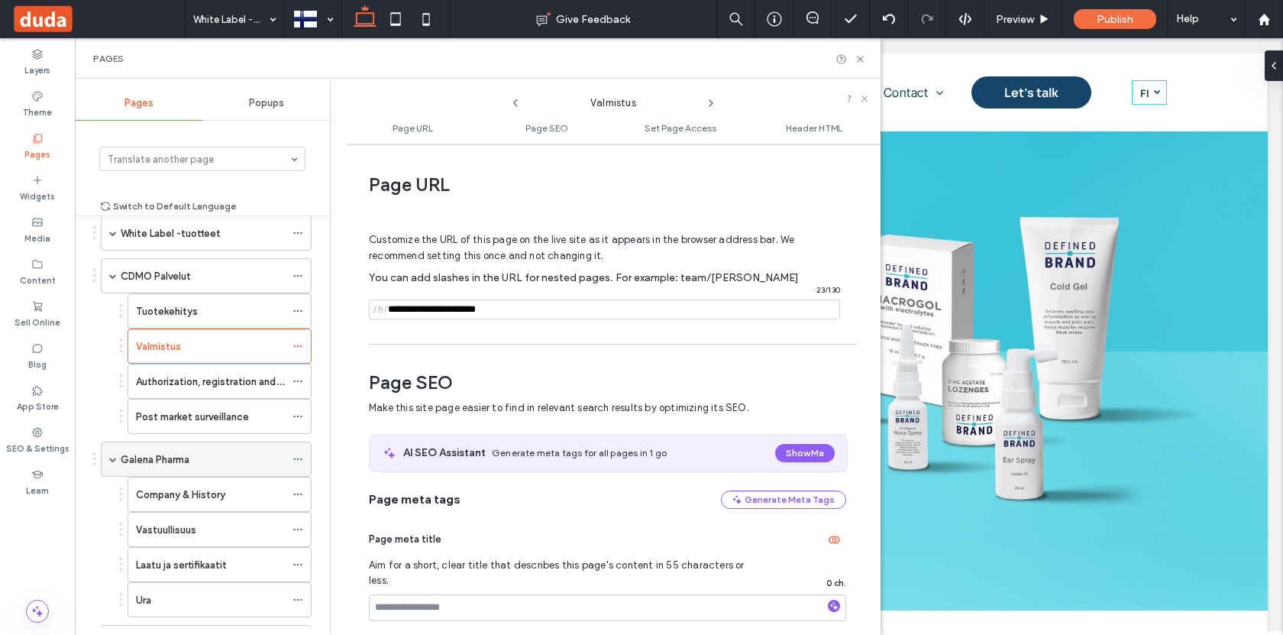
type input "**********"
click at [300, 460] on icon at bounding box center [298, 459] width 11 height 11
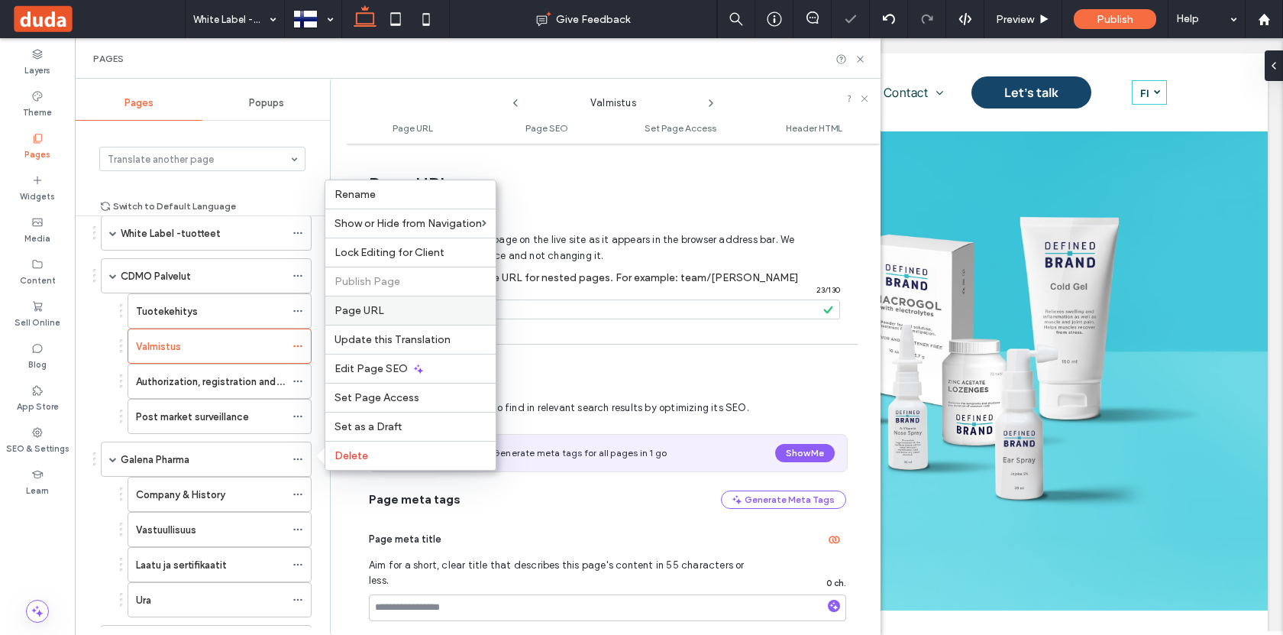
click at [365, 314] on span "Page URL" at bounding box center [360, 310] width 50 height 13
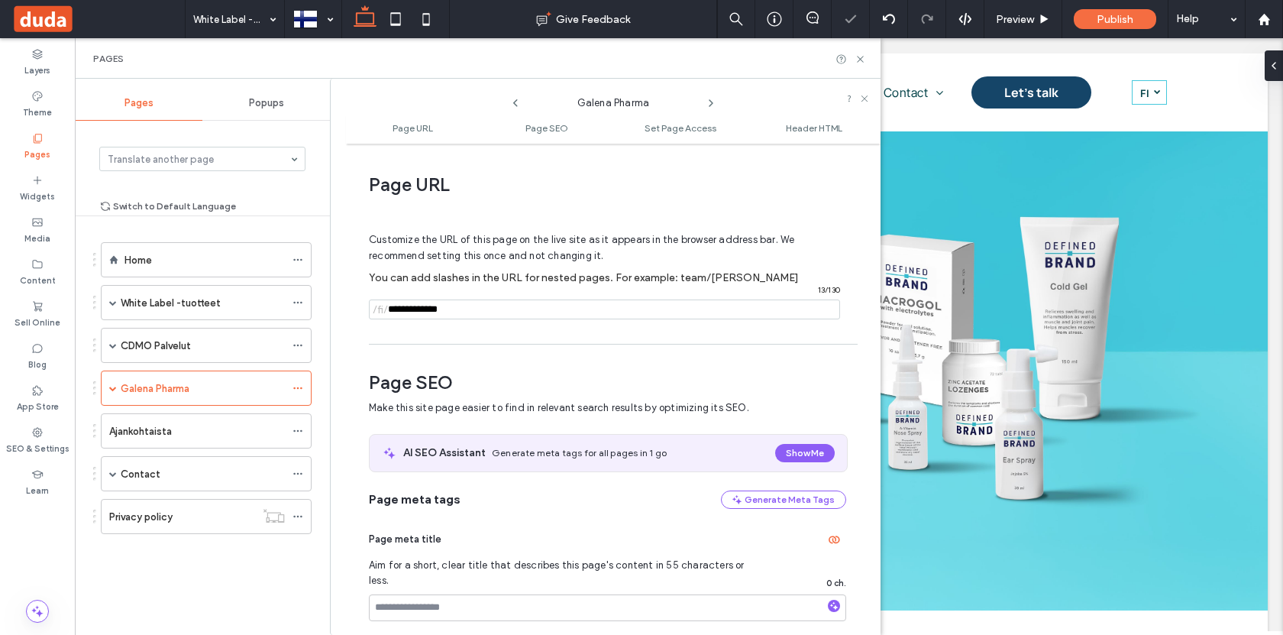
scroll to position [0, 0]
click at [112, 391] on span at bounding box center [113, 388] width 8 height 8
click at [299, 458] on icon at bounding box center [298, 458] width 11 height 11
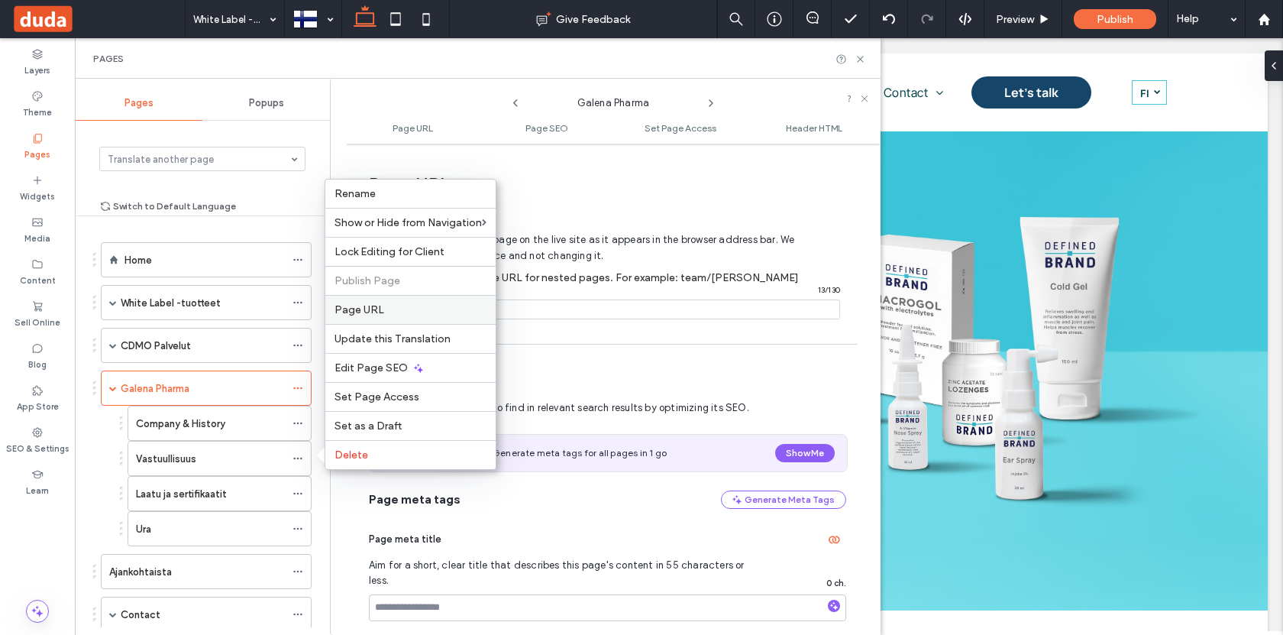
click at [393, 308] on label "Page URL" at bounding box center [411, 309] width 152 height 13
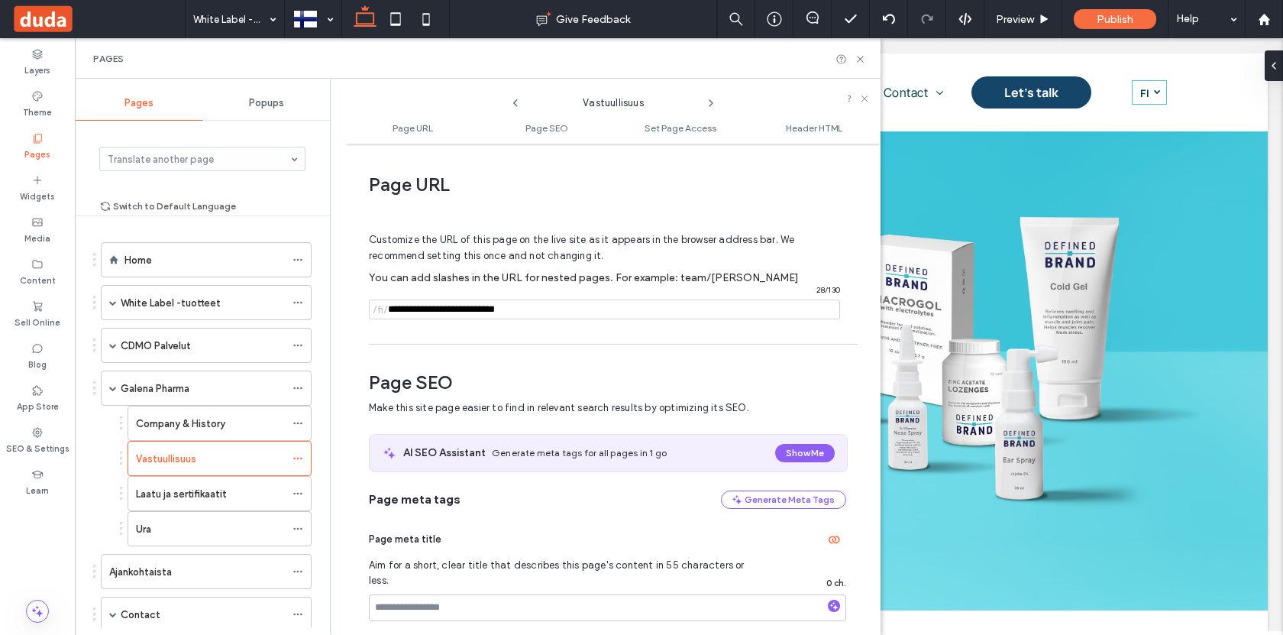
click at [486, 309] on input "notEmpty" at bounding box center [604, 309] width 471 height 20
type input "**********"
click at [299, 492] on icon at bounding box center [298, 493] width 11 height 11
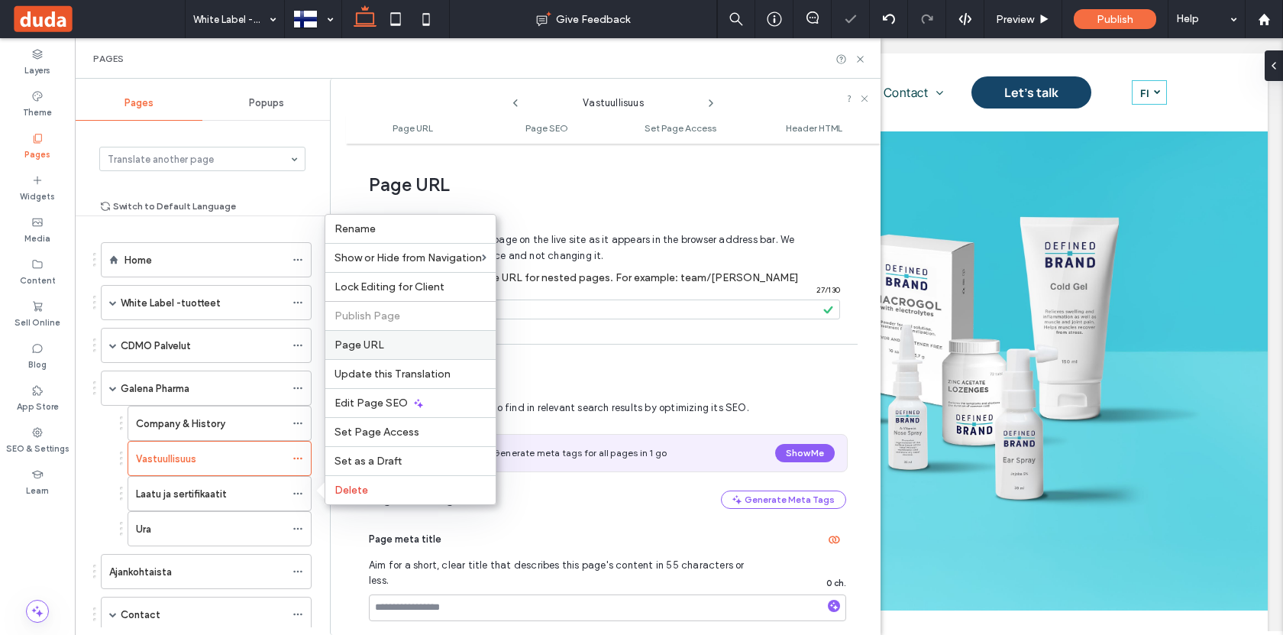
click at [388, 343] on label "Page URL" at bounding box center [411, 344] width 152 height 13
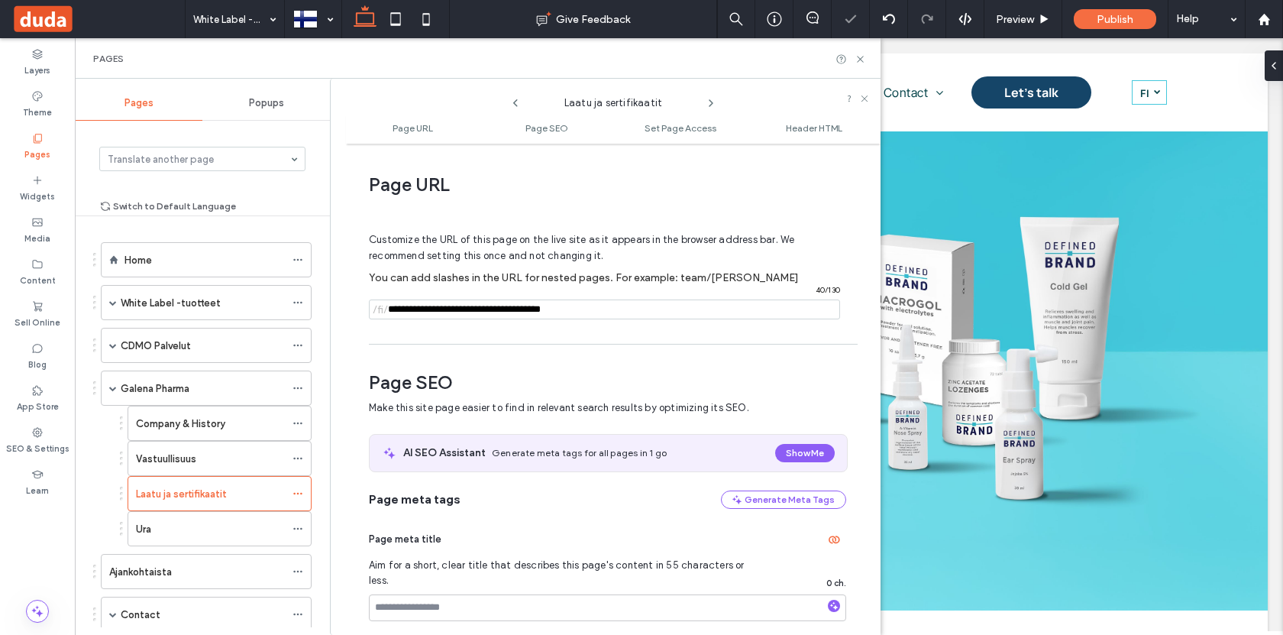
click at [480, 313] on input "notEmpty" at bounding box center [604, 309] width 471 height 20
click at [503, 310] on input "notEmpty" at bounding box center [604, 309] width 471 height 20
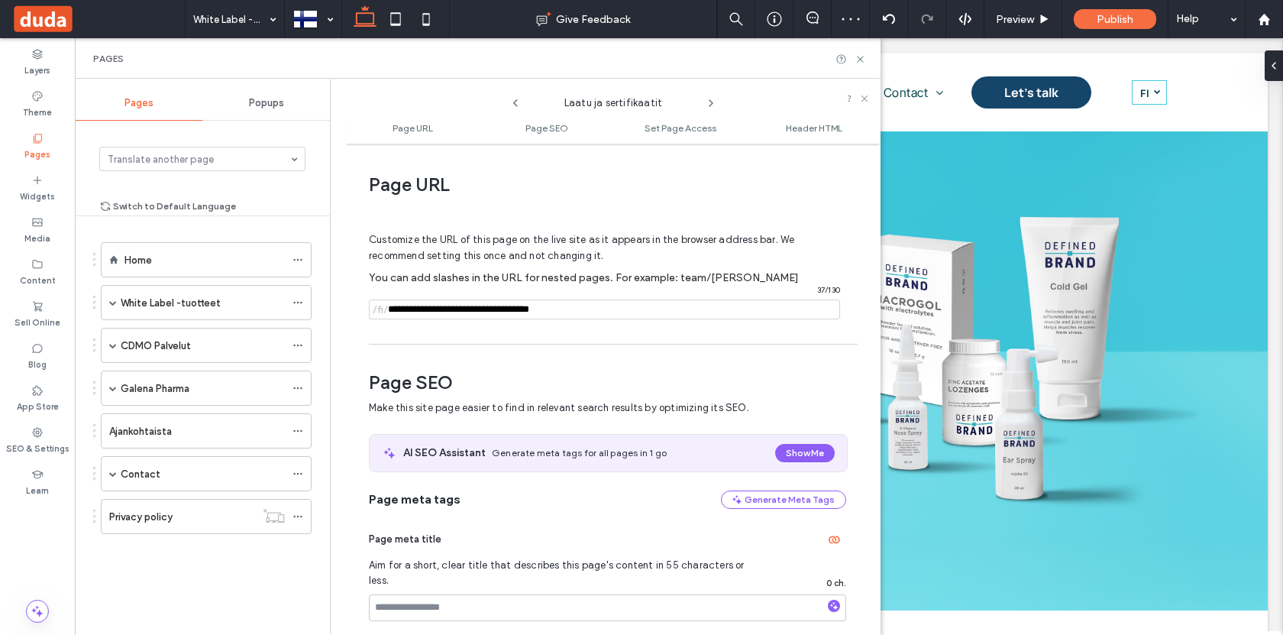
click at [544, 312] on input "notEmpty" at bounding box center [604, 309] width 471 height 20
click at [110, 390] on span at bounding box center [113, 388] width 8 height 8
click at [522, 306] on input "notEmpty" at bounding box center [604, 309] width 471 height 20
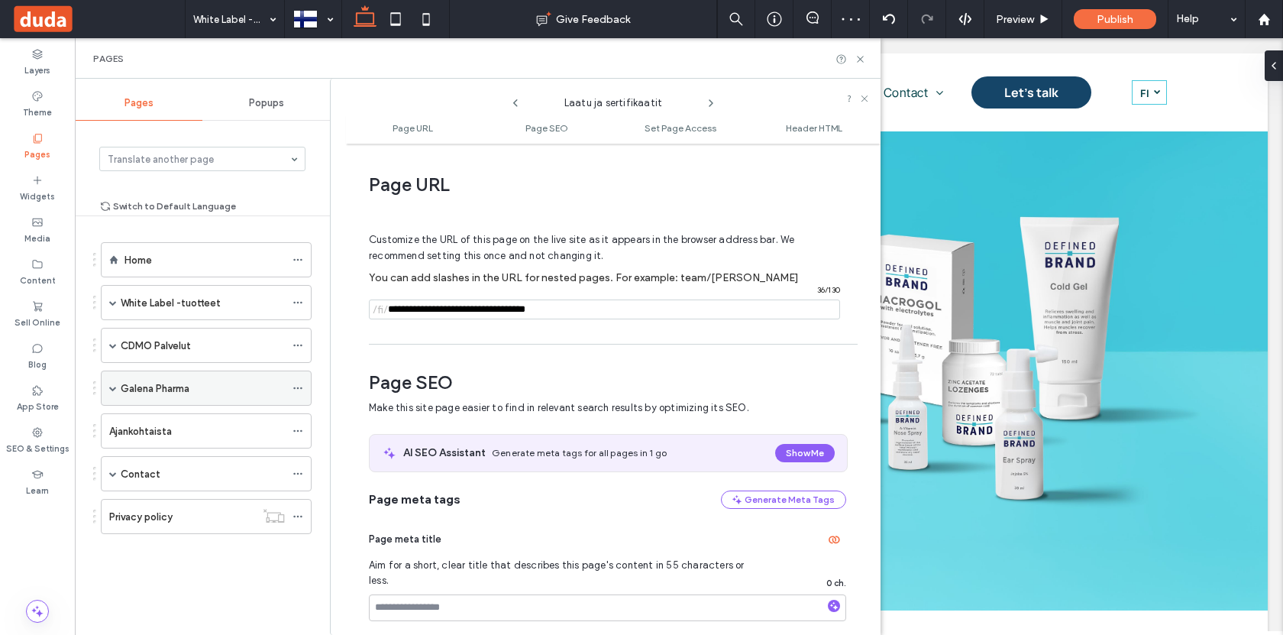
type input "**********"
click at [112, 390] on span at bounding box center [113, 388] width 8 height 8
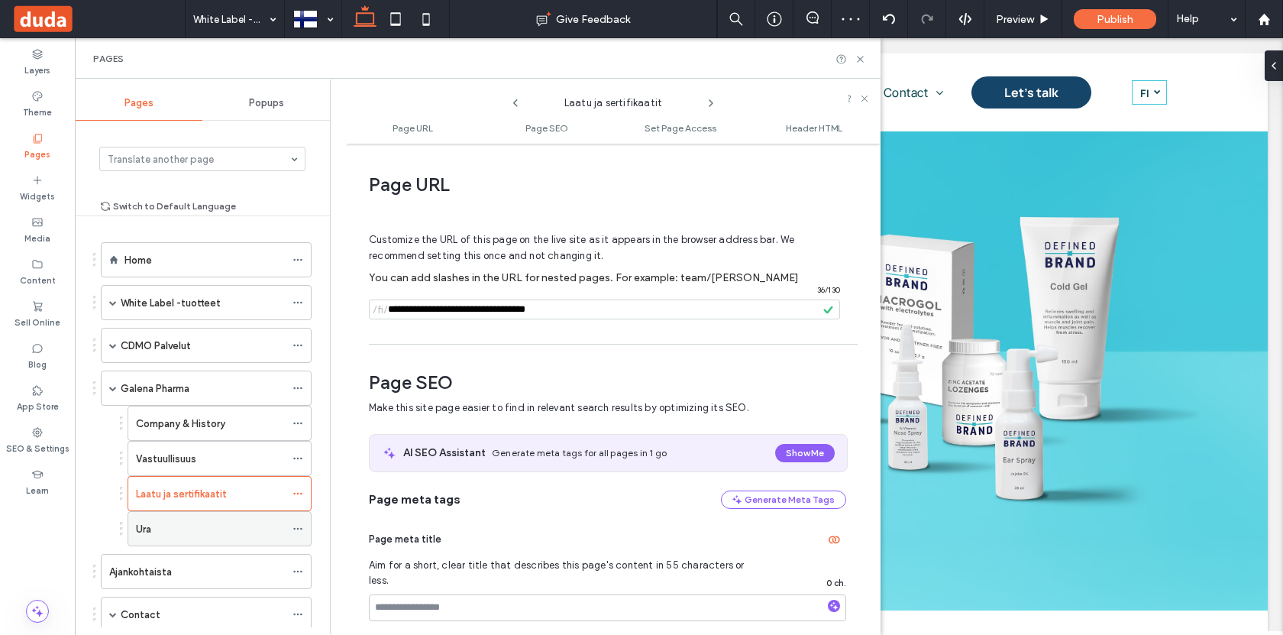
click at [297, 529] on ol "Home White Label -tuotteet Gastrointestinal Microenema Macrogol Macrogol with e…" at bounding box center [197, 458] width 230 height 432
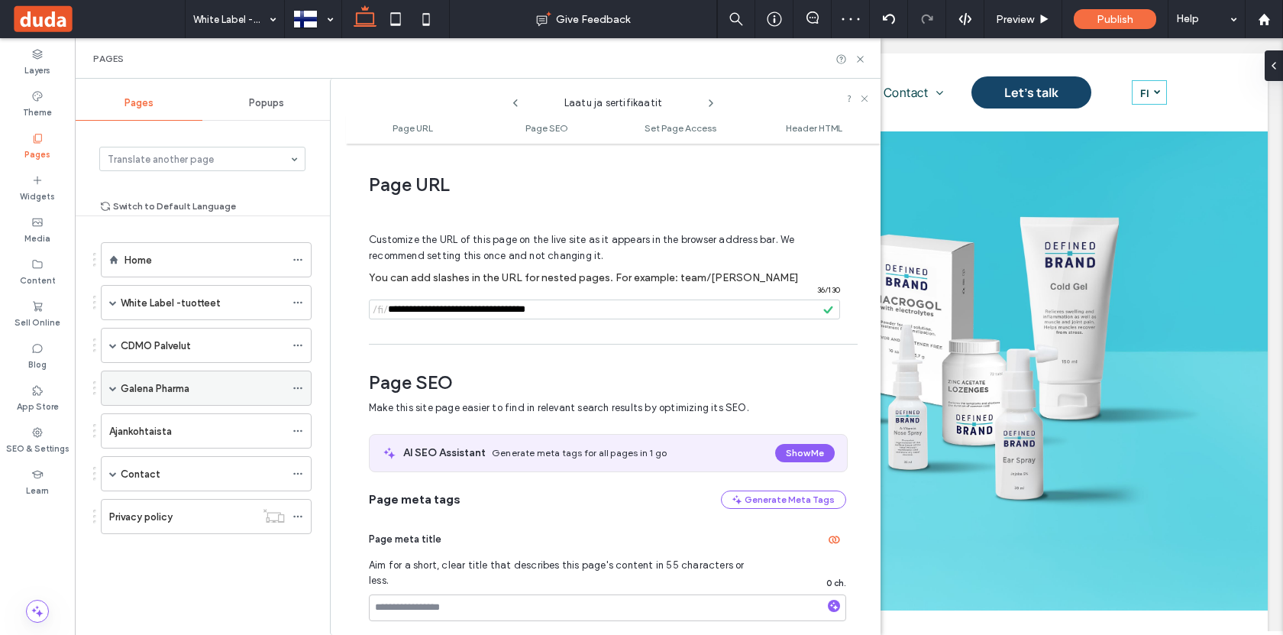
click at [113, 390] on span at bounding box center [113, 388] width 8 height 8
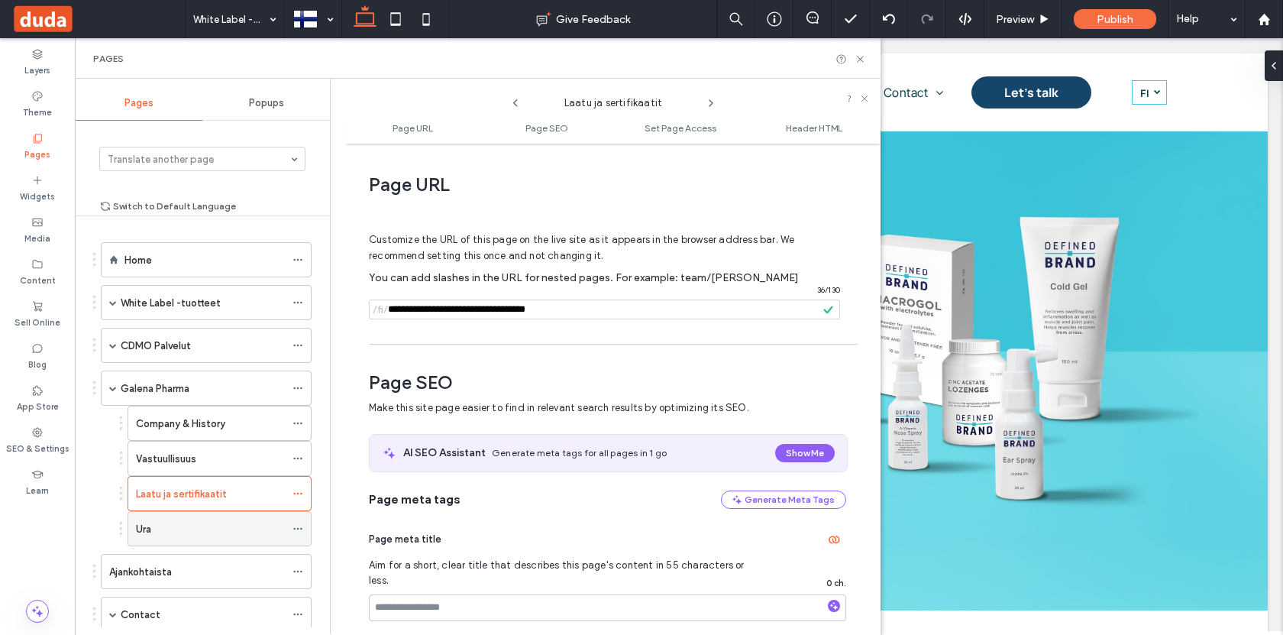
click at [298, 528] on use at bounding box center [297, 529] width 8 height 2
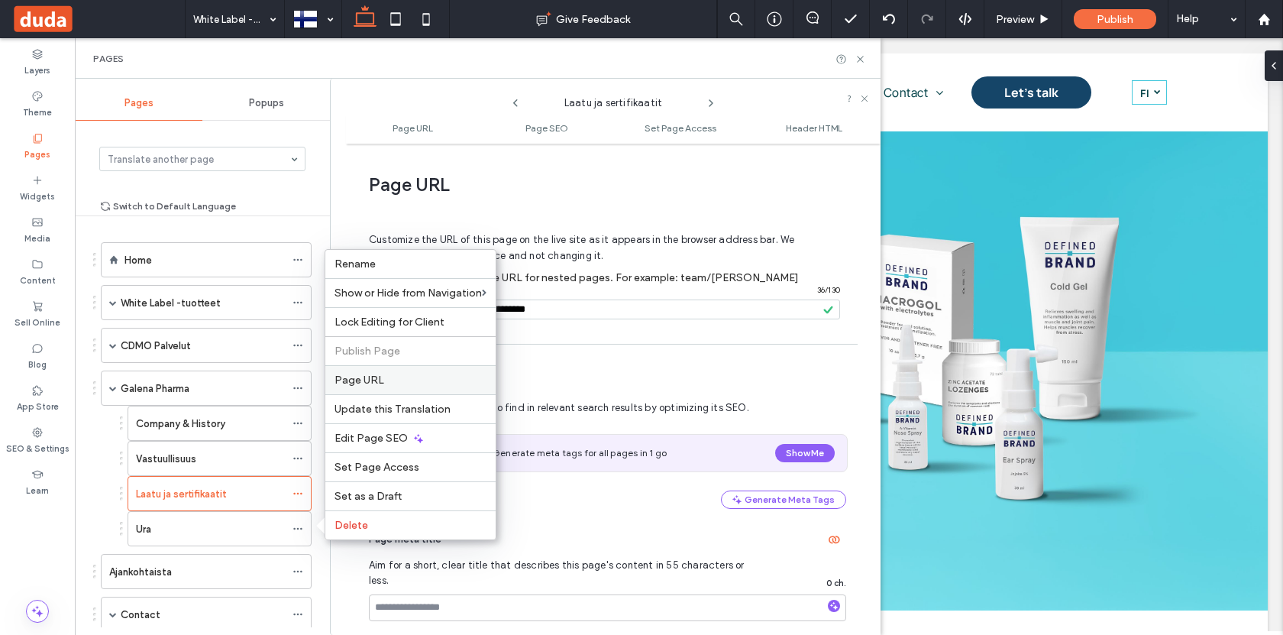
click at [400, 379] on label "Page URL" at bounding box center [411, 379] width 152 height 13
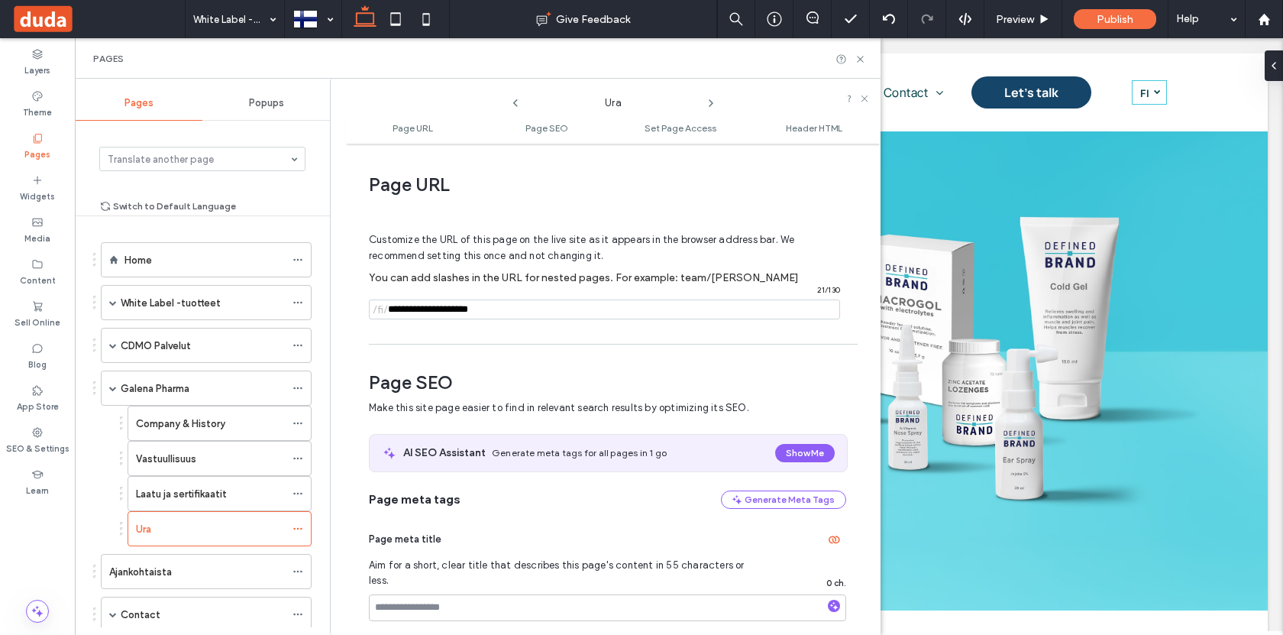
click at [491, 310] on input "notEmpty" at bounding box center [604, 309] width 471 height 20
type input "**********"
click at [299, 573] on icon at bounding box center [298, 571] width 11 height 11
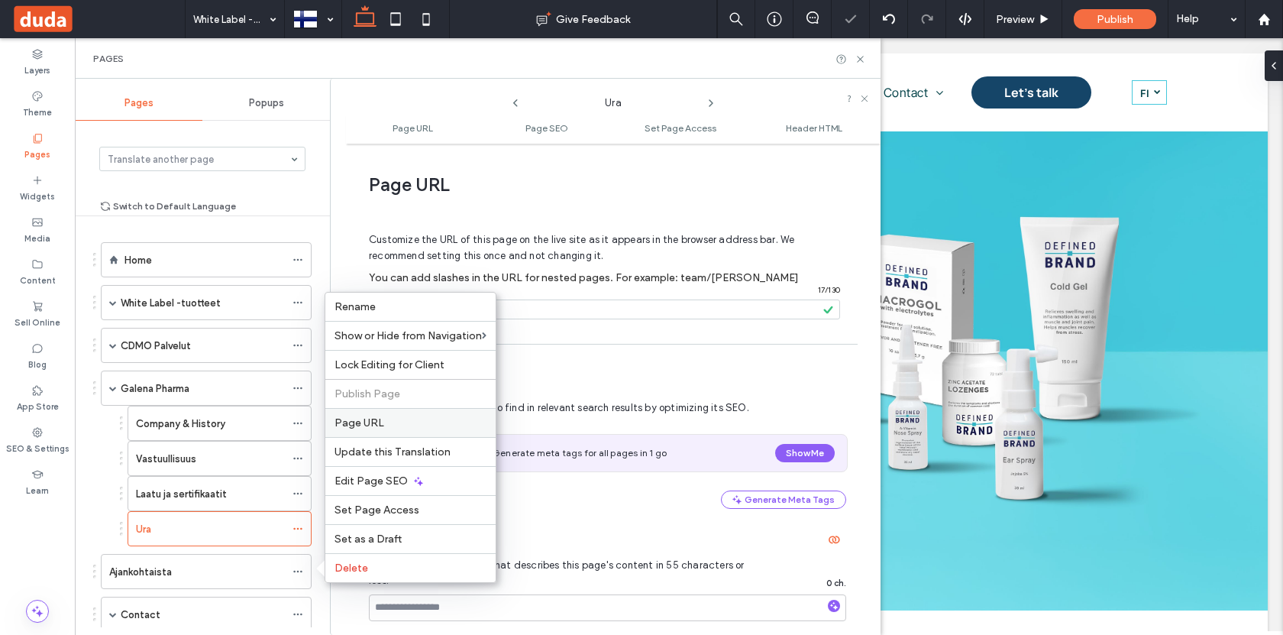
click at [372, 428] on span "Page URL" at bounding box center [360, 422] width 50 height 13
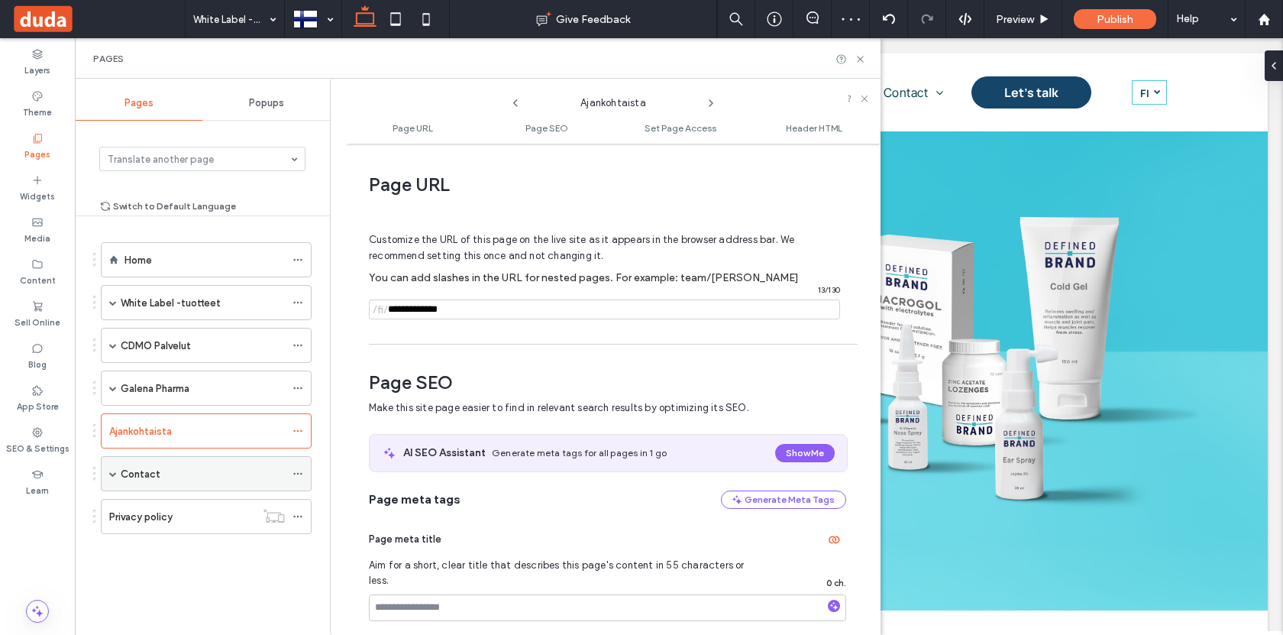
click at [111, 474] on span at bounding box center [113, 474] width 8 height 8
click at [255, 474] on div "Contact" at bounding box center [203, 474] width 164 height 16
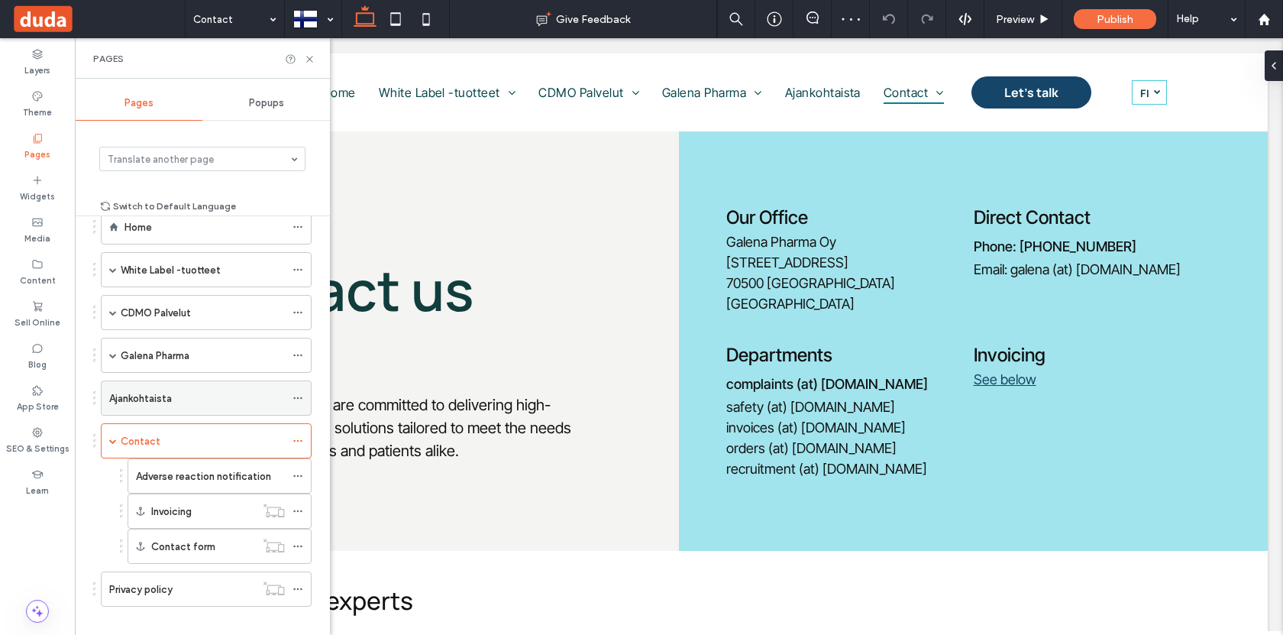
scroll to position [50, 0]
